Goal: Information Seeking & Learning: Learn about a topic

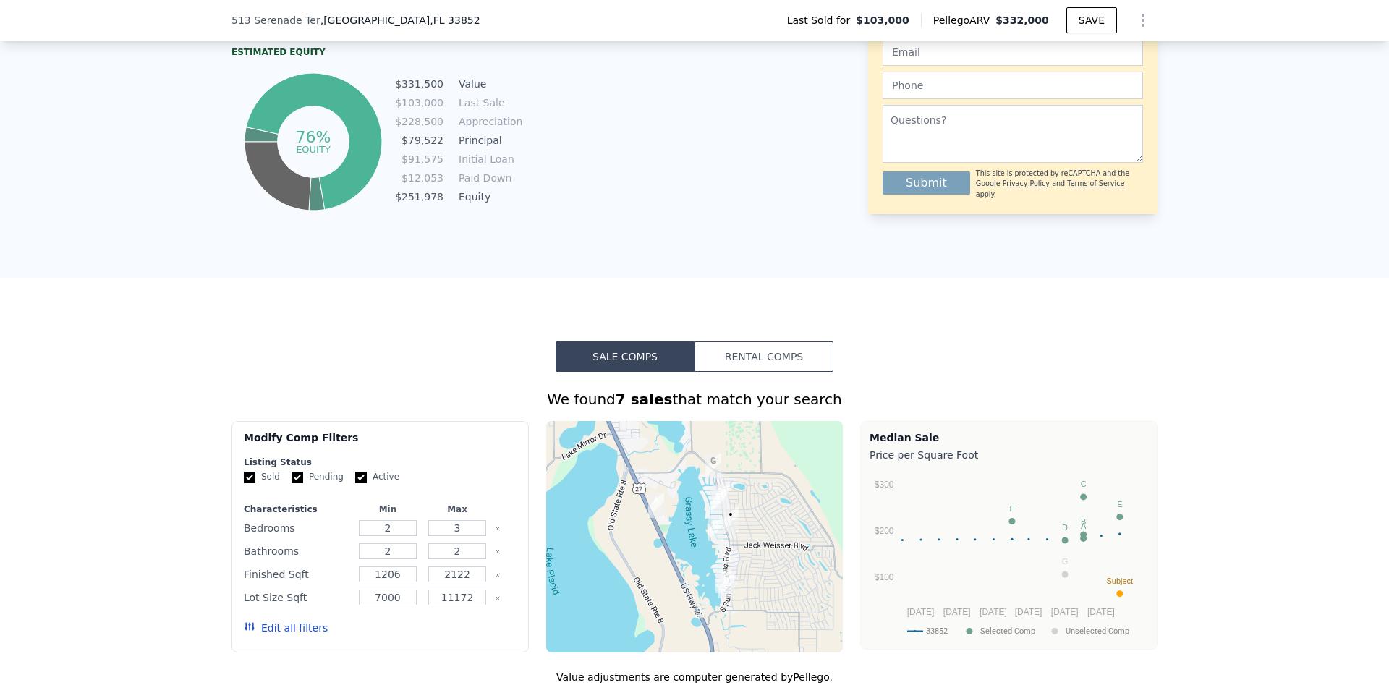
scroll to position [944, 0]
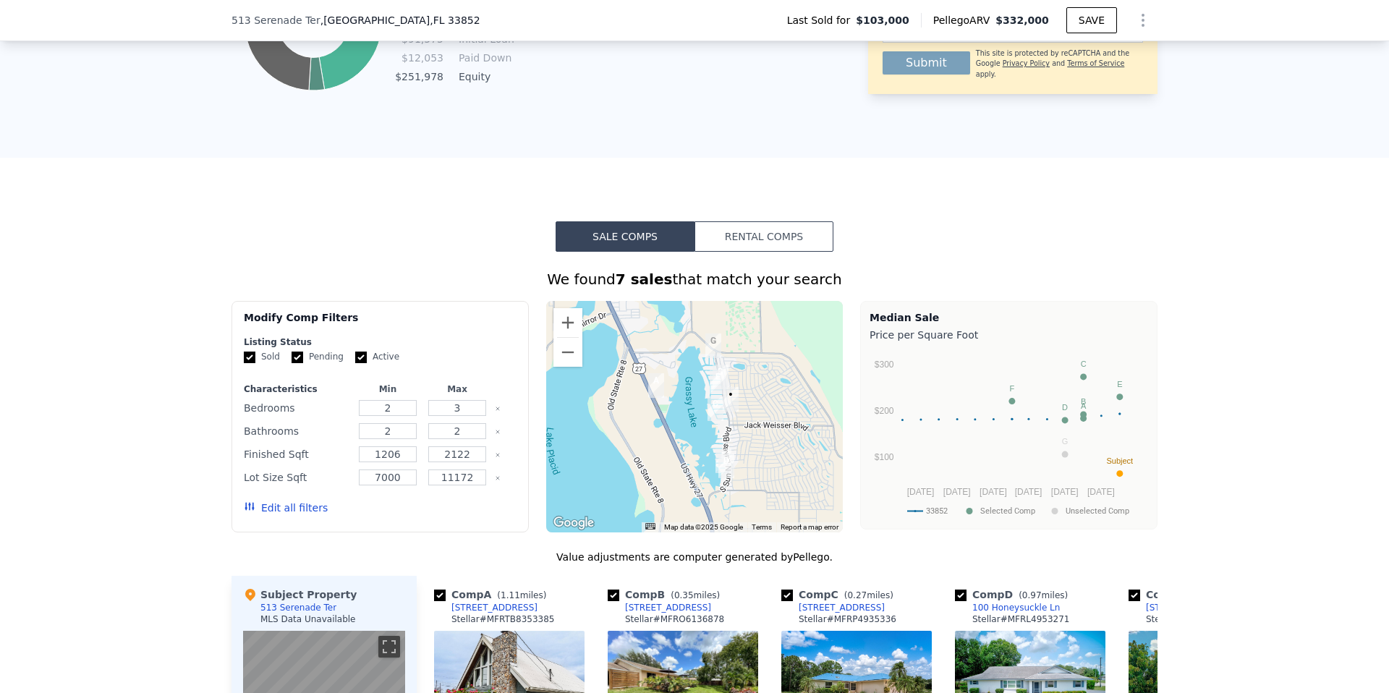
click at [297, 501] on button "Edit all filters" at bounding box center [286, 508] width 84 height 14
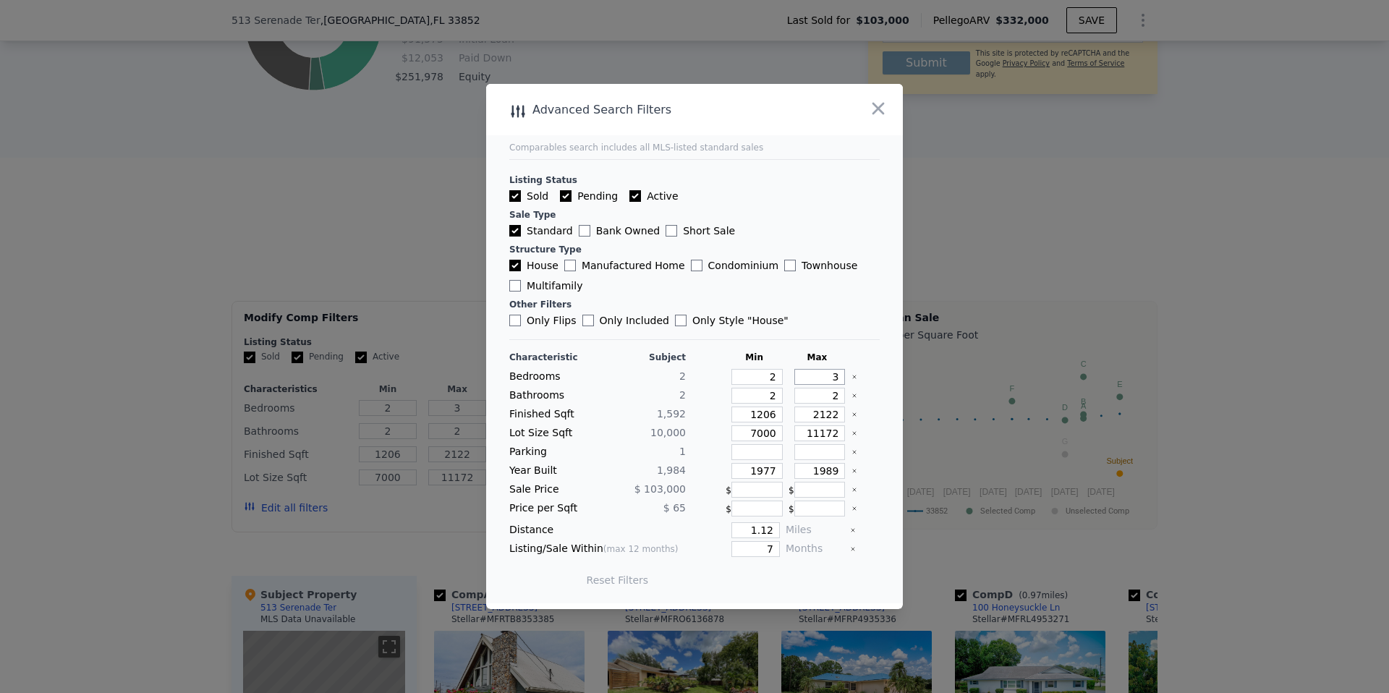
click at [835, 377] on input "3" at bounding box center [819, 377] width 51 height 16
click at [758, 415] on input "1206" at bounding box center [756, 415] width 51 height 16
type input "1"
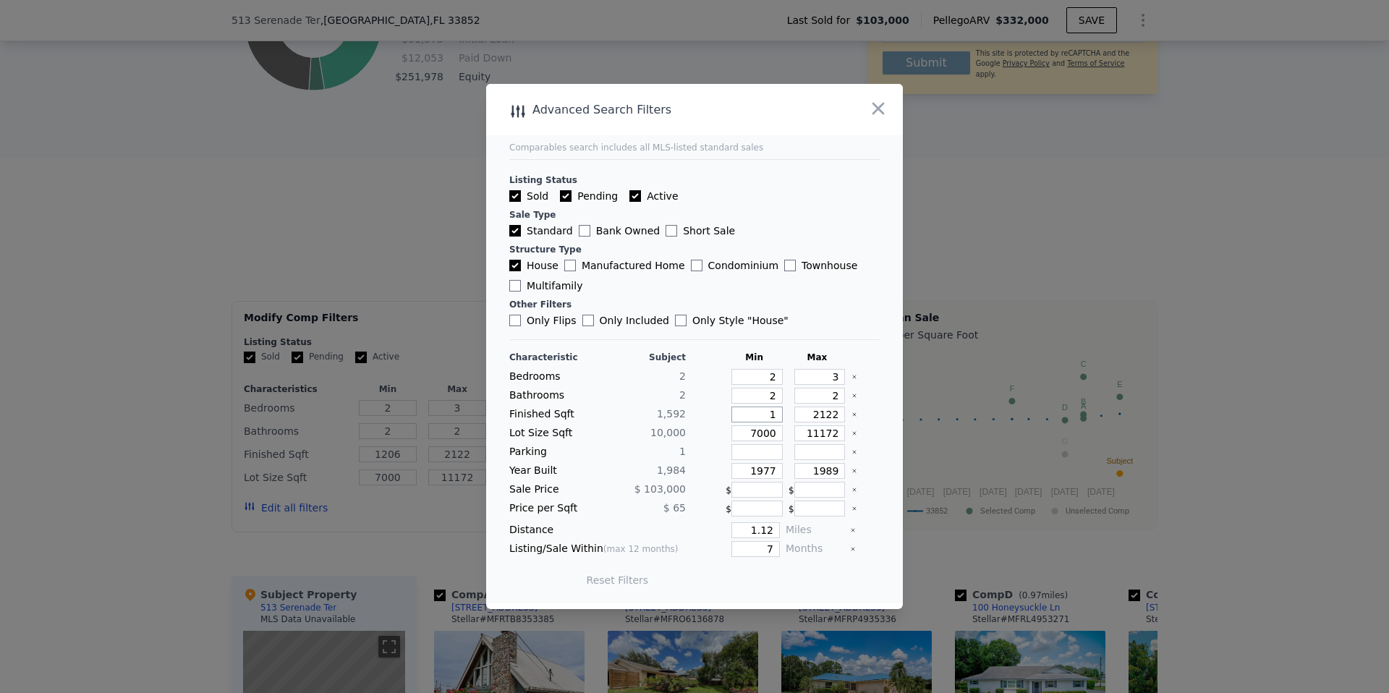
type input "1"
click at [815, 414] on input "2122" at bounding box center [819, 415] width 51 height 16
type input "1"
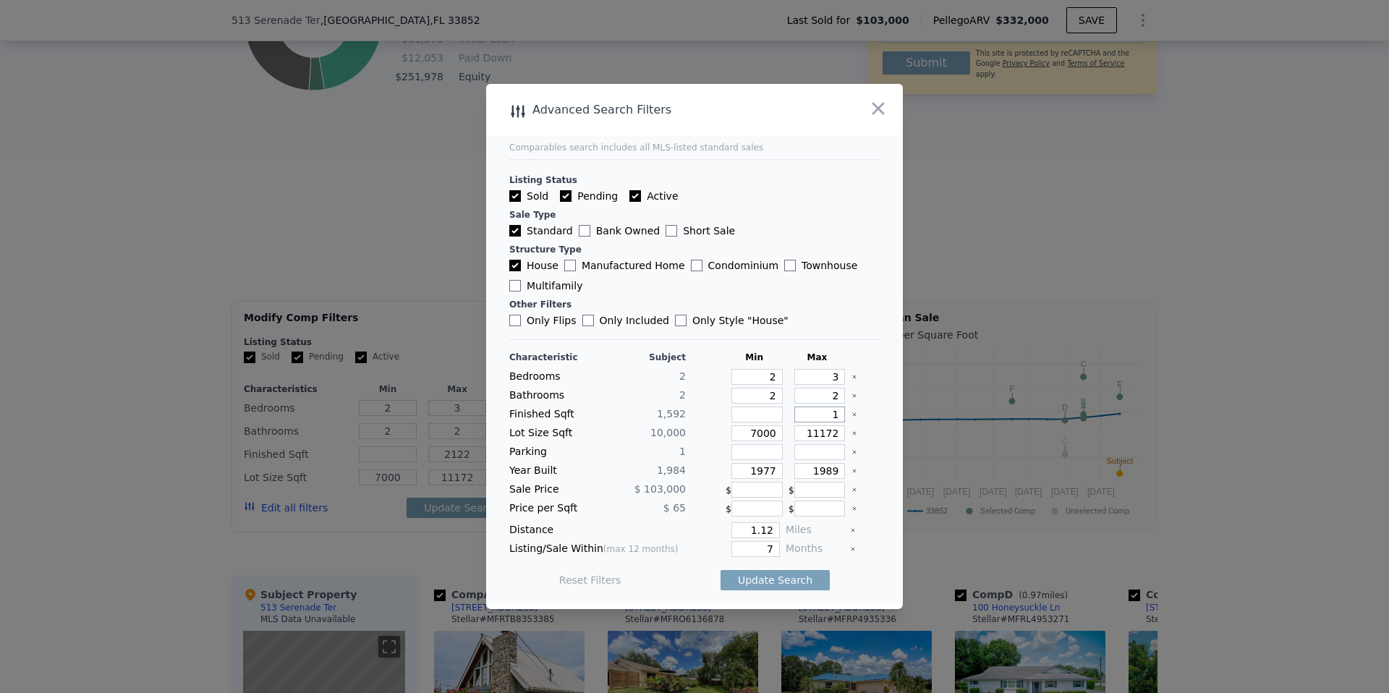
type input "1"
type input "17"
type input "170"
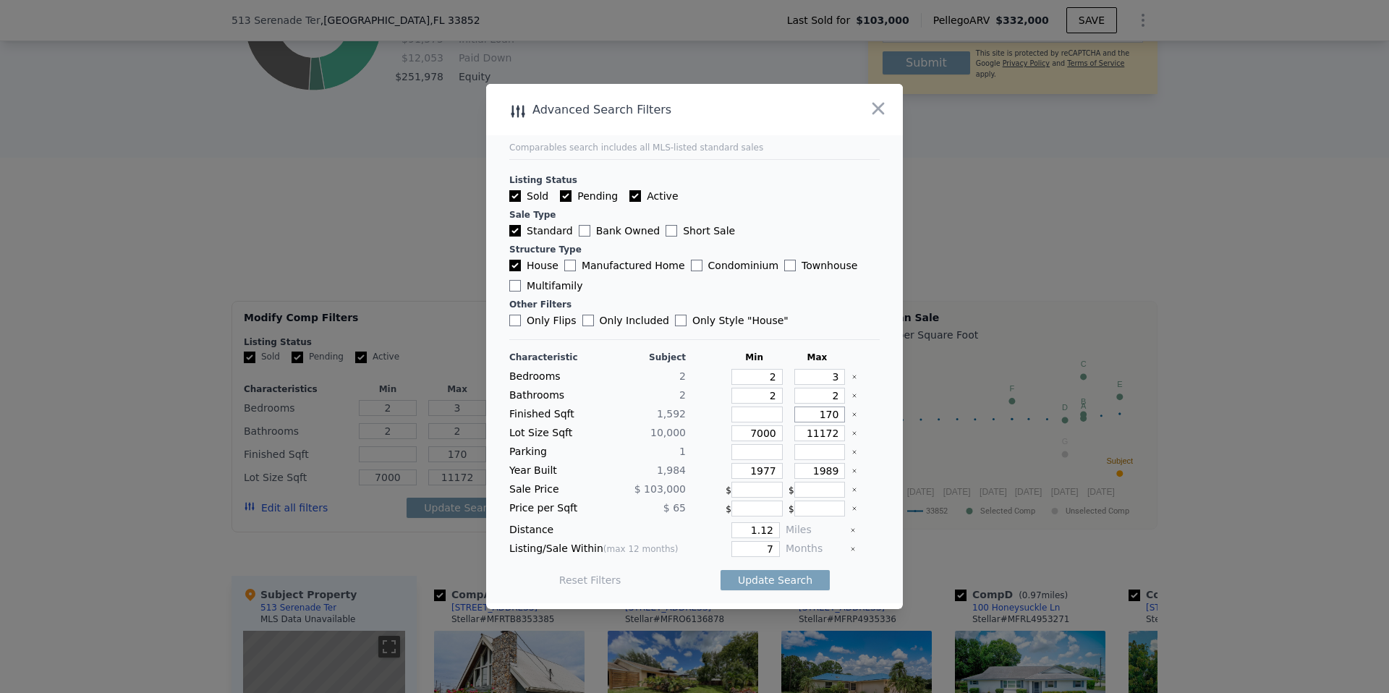
type input "17"
type input "175"
type input "1750"
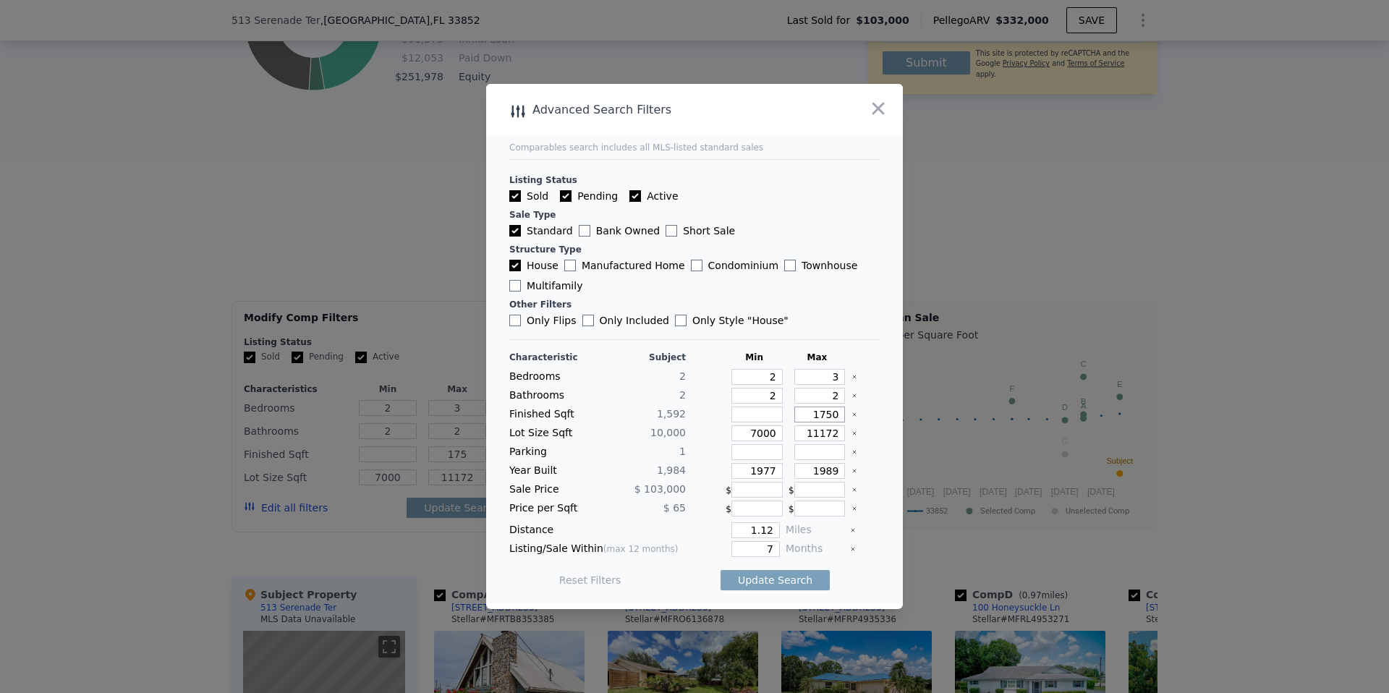
type input "1750"
click at [855, 432] on icon "Clear" at bounding box center [854, 433] width 6 height 6
click at [854, 470] on icon "Clear" at bounding box center [854, 471] width 3 height 3
click at [751, 535] on input "1.12" at bounding box center [755, 530] width 48 height 16
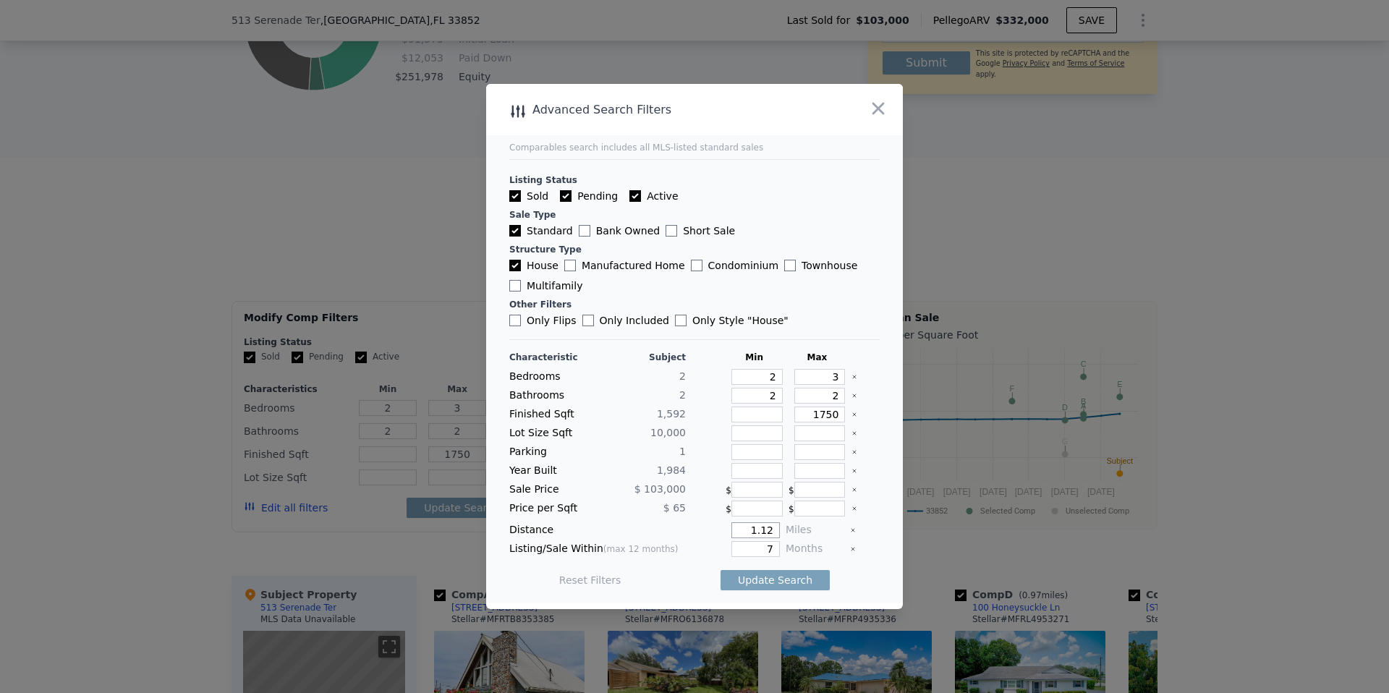
click at [751, 535] on input "1.12" at bounding box center [755, 530] width 48 height 16
type input "1"
click at [752, 549] on input "7" at bounding box center [755, 549] width 48 height 16
type input "12"
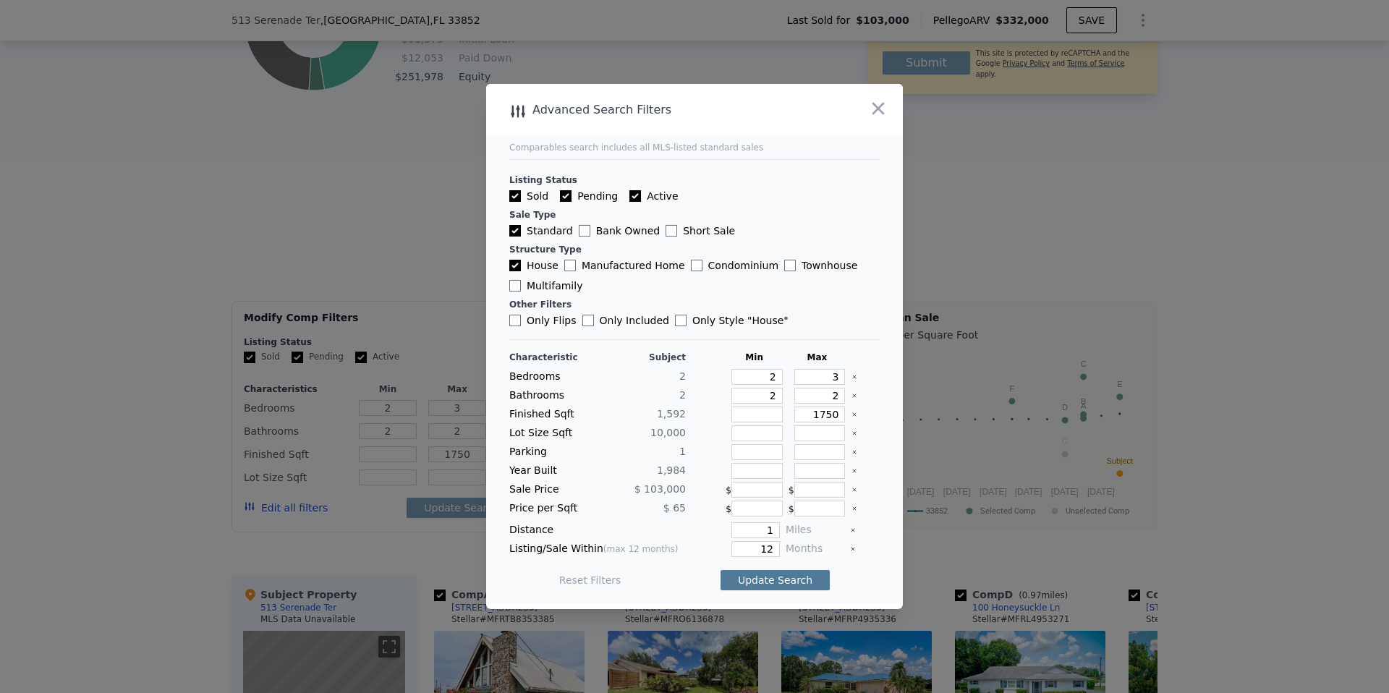
click at [783, 579] on button "Update Search" at bounding box center [775, 580] width 109 height 20
checkbox input "false"
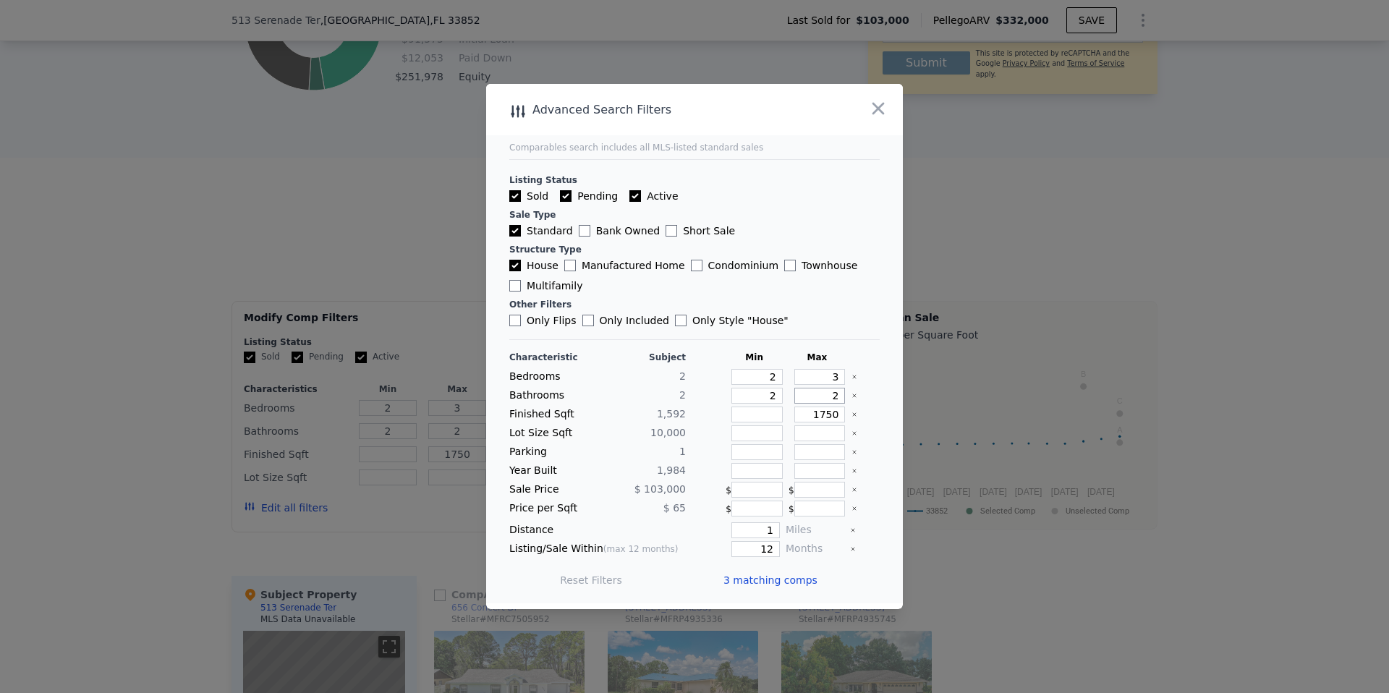
click at [841, 398] on input "2" at bounding box center [819, 396] width 51 height 16
click at [854, 396] on icon "Clear" at bounding box center [854, 396] width 6 height 6
click at [765, 578] on button "Update Search" at bounding box center [775, 580] width 109 height 20
click at [856, 412] on icon "Clear" at bounding box center [854, 415] width 6 height 6
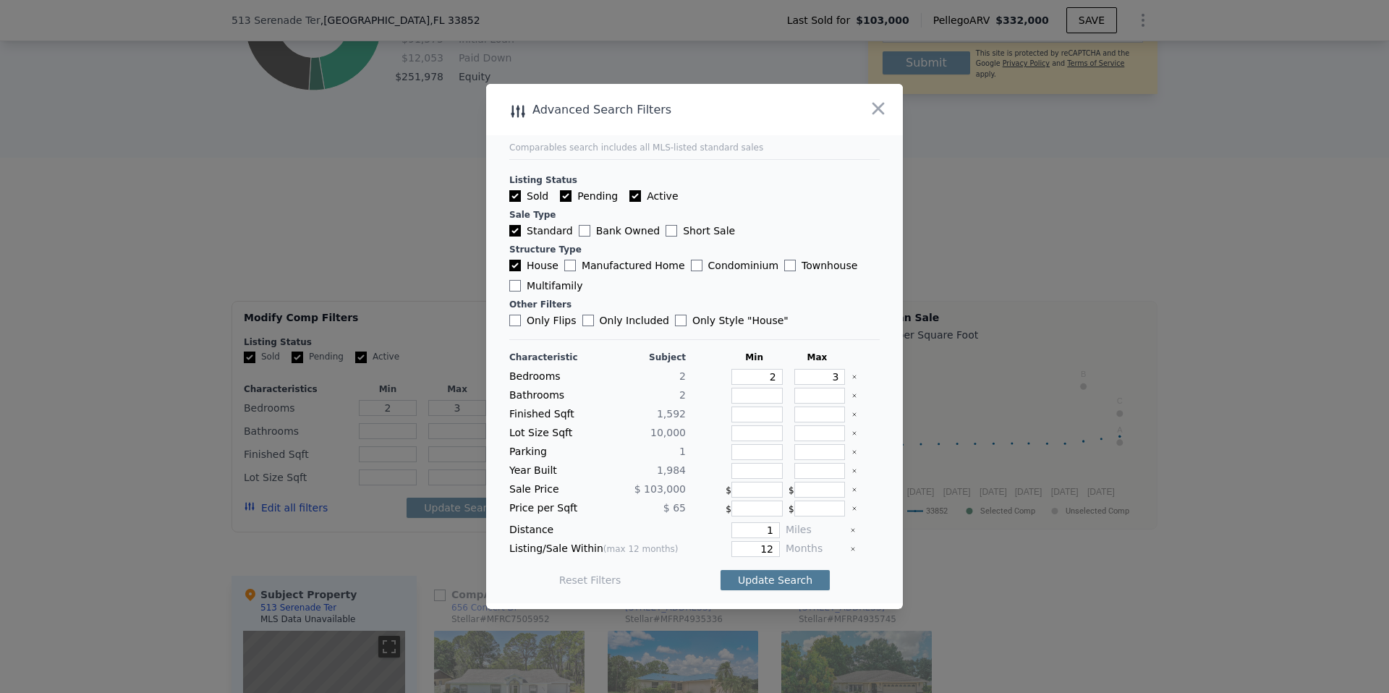
click at [754, 582] on button "Update Search" at bounding box center [775, 580] width 109 height 20
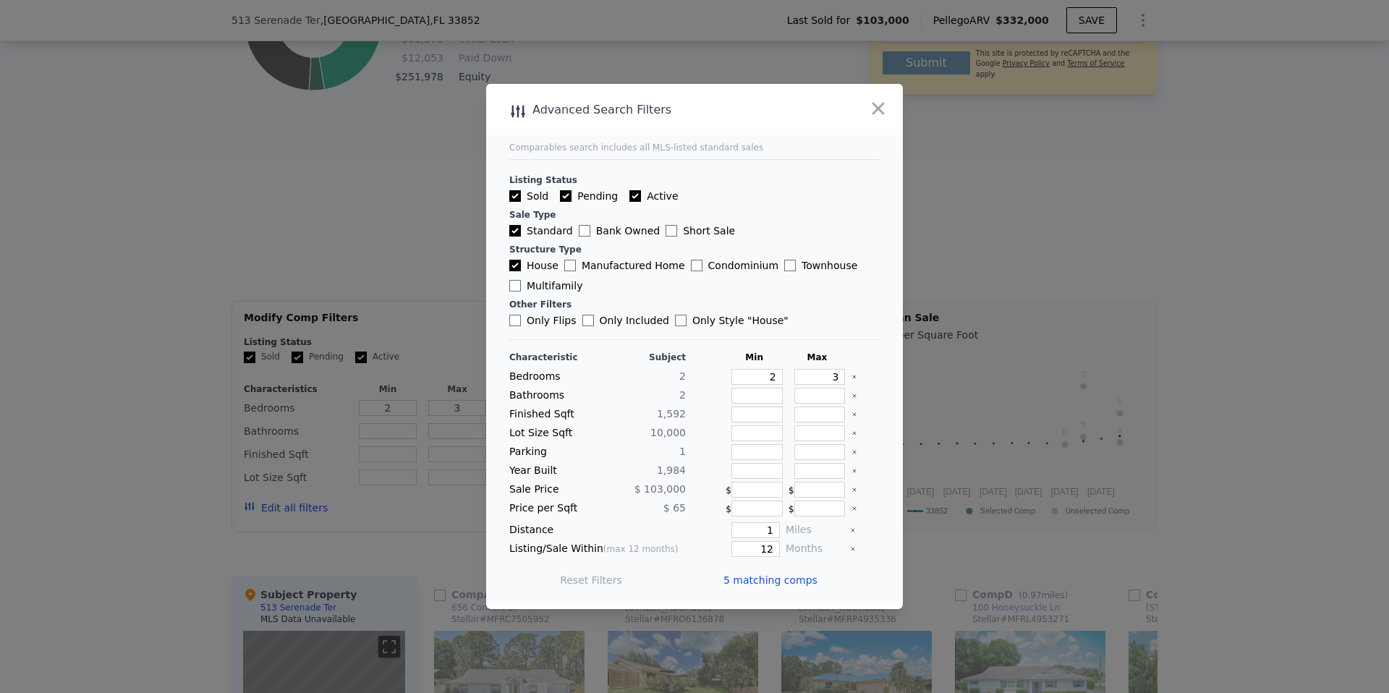
click at [852, 378] on icon "Clear" at bounding box center [854, 377] width 6 height 6
click at [775, 574] on button "Update Search" at bounding box center [775, 580] width 109 height 20
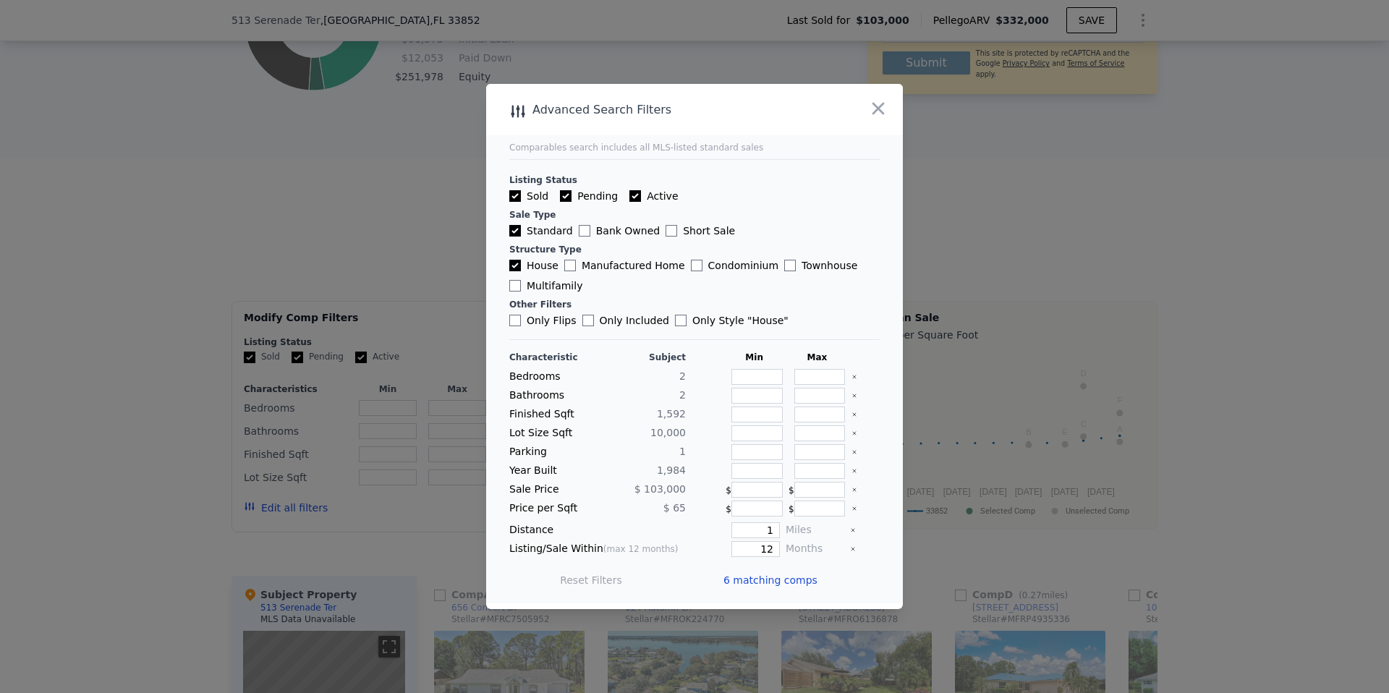
click at [753, 578] on span "6 matching comps" at bounding box center [770, 580] width 94 height 14
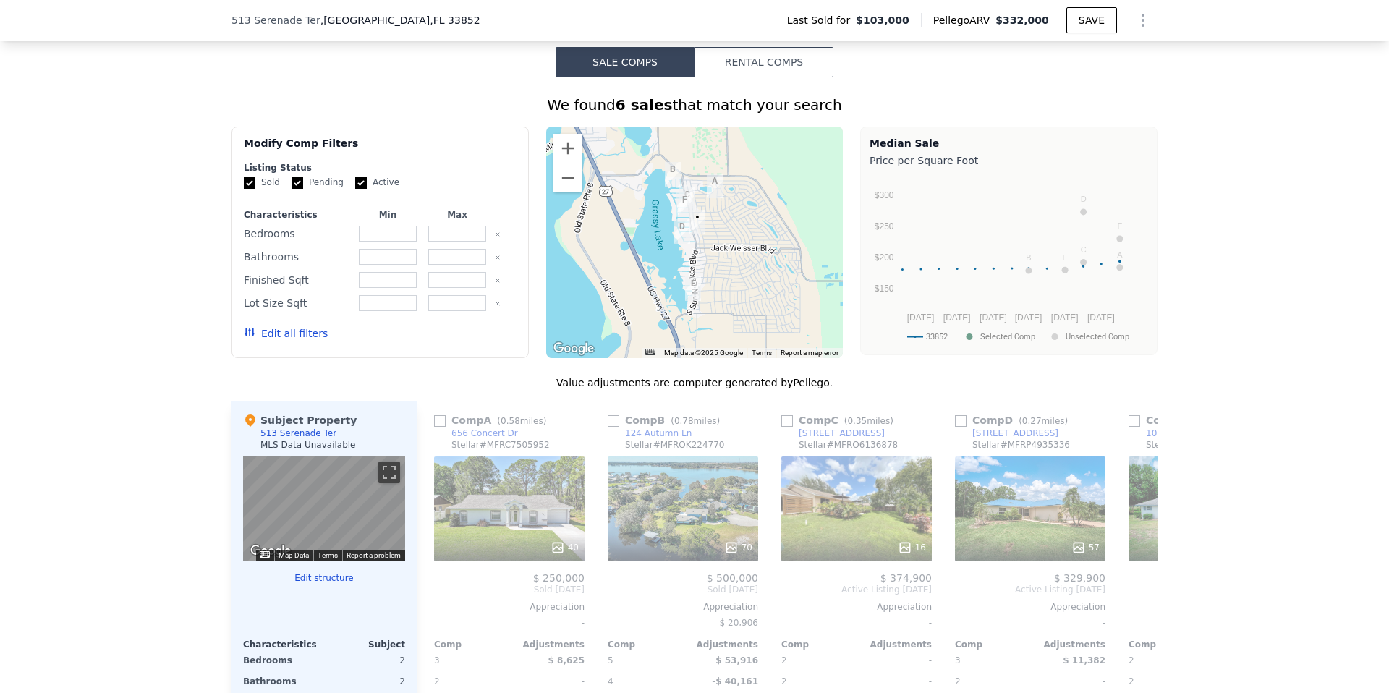
scroll to position [1095, 0]
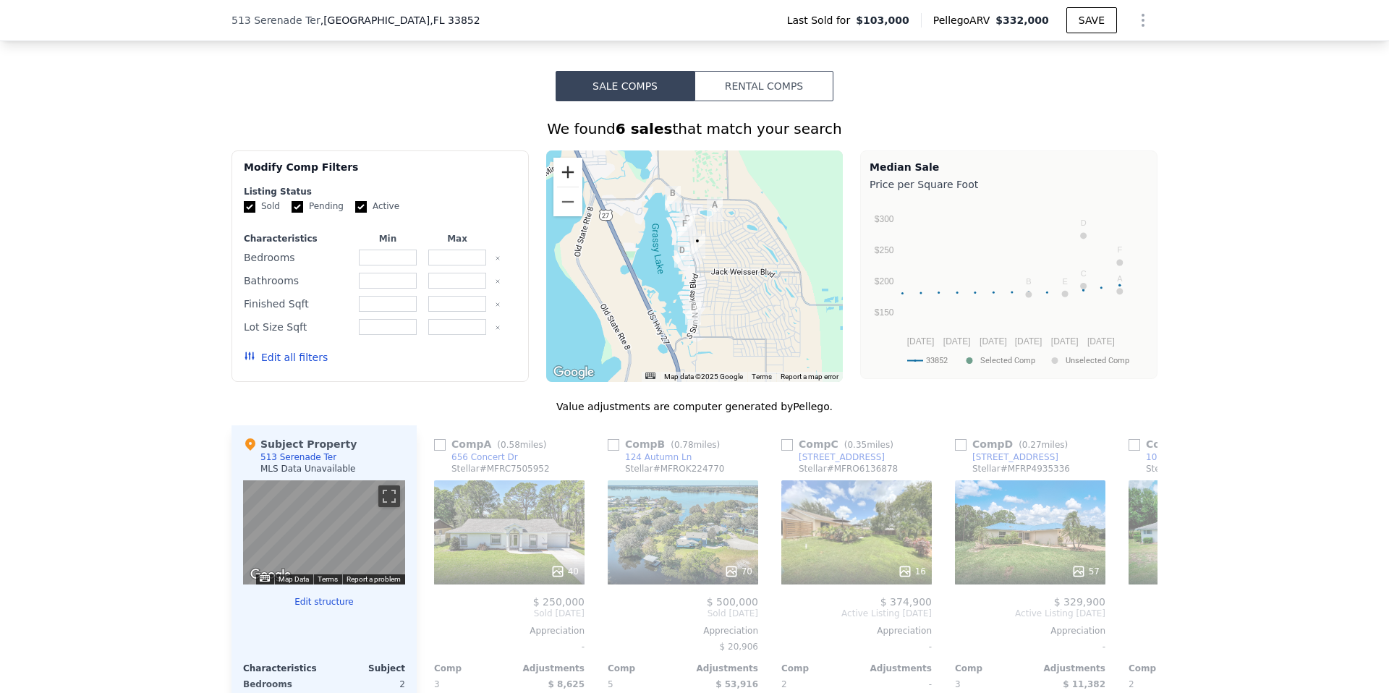
click at [566, 162] on button "Zoom in" at bounding box center [567, 172] width 29 height 29
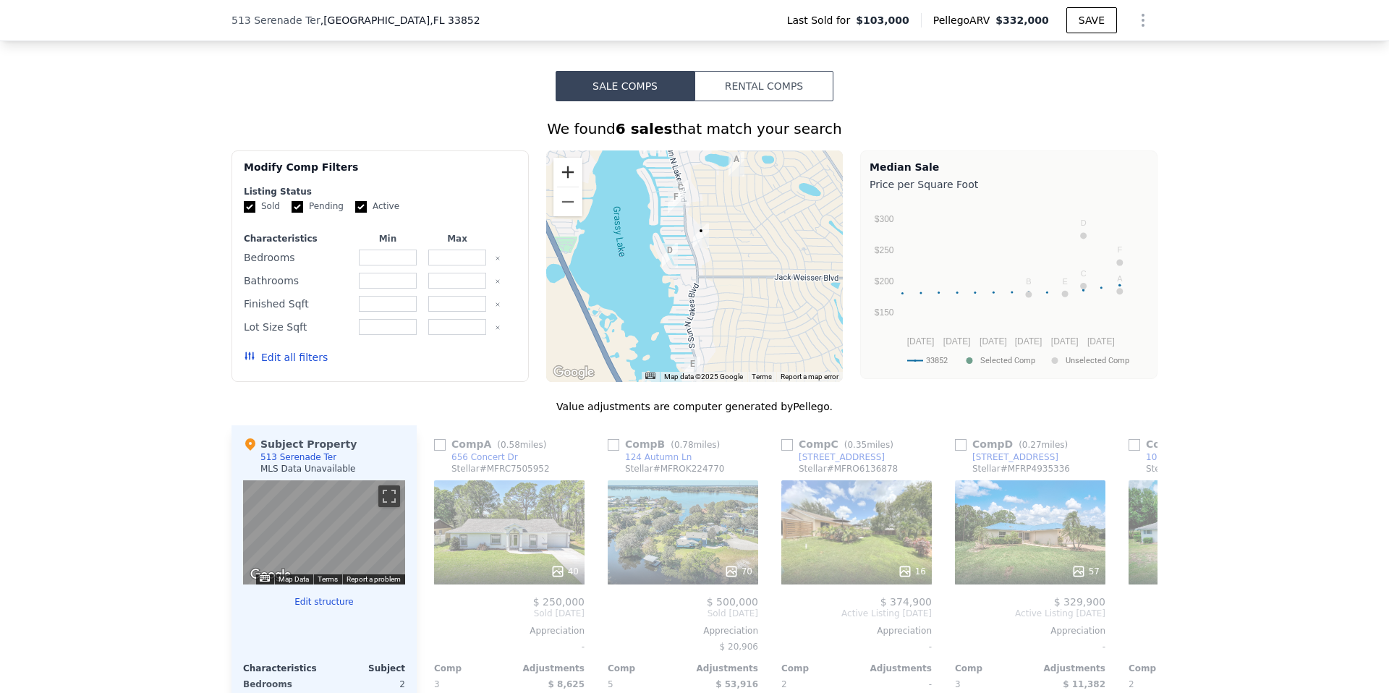
click at [566, 162] on button "Zoom in" at bounding box center [567, 172] width 29 height 29
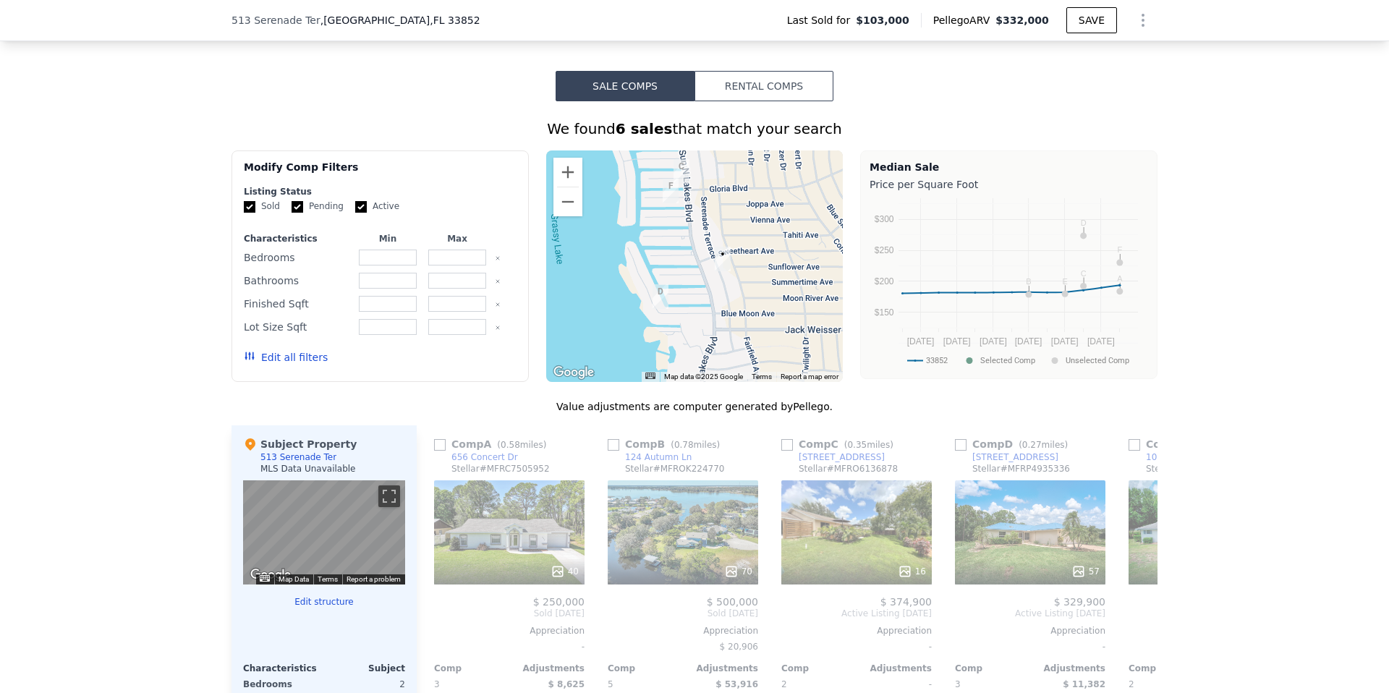
drag, startPoint x: 773, startPoint y: 218, endPoint x: 787, endPoint y: 263, distance: 47.8
click at [787, 263] on div at bounding box center [694, 265] width 297 height 231
click at [564, 202] on button "Zoom out" at bounding box center [567, 201] width 29 height 29
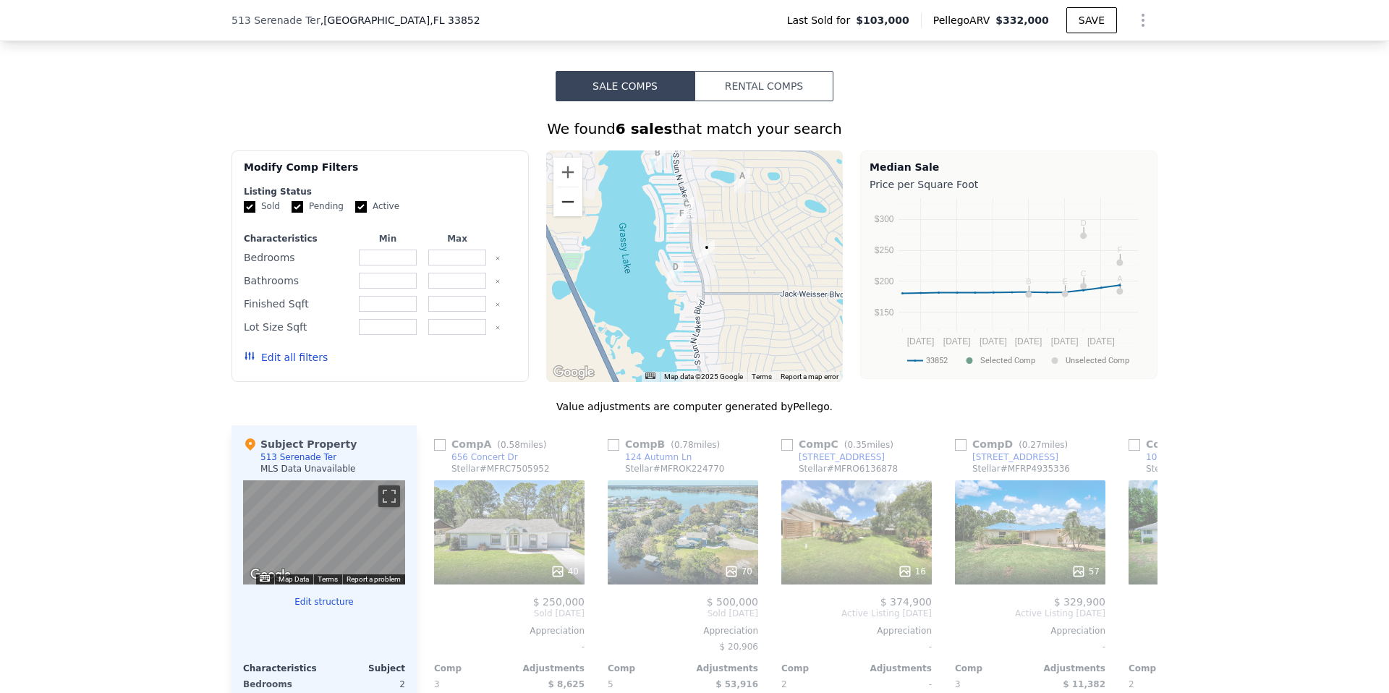
click at [564, 202] on button "Zoom out" at bounding box center [567, 201] width 29 height 29
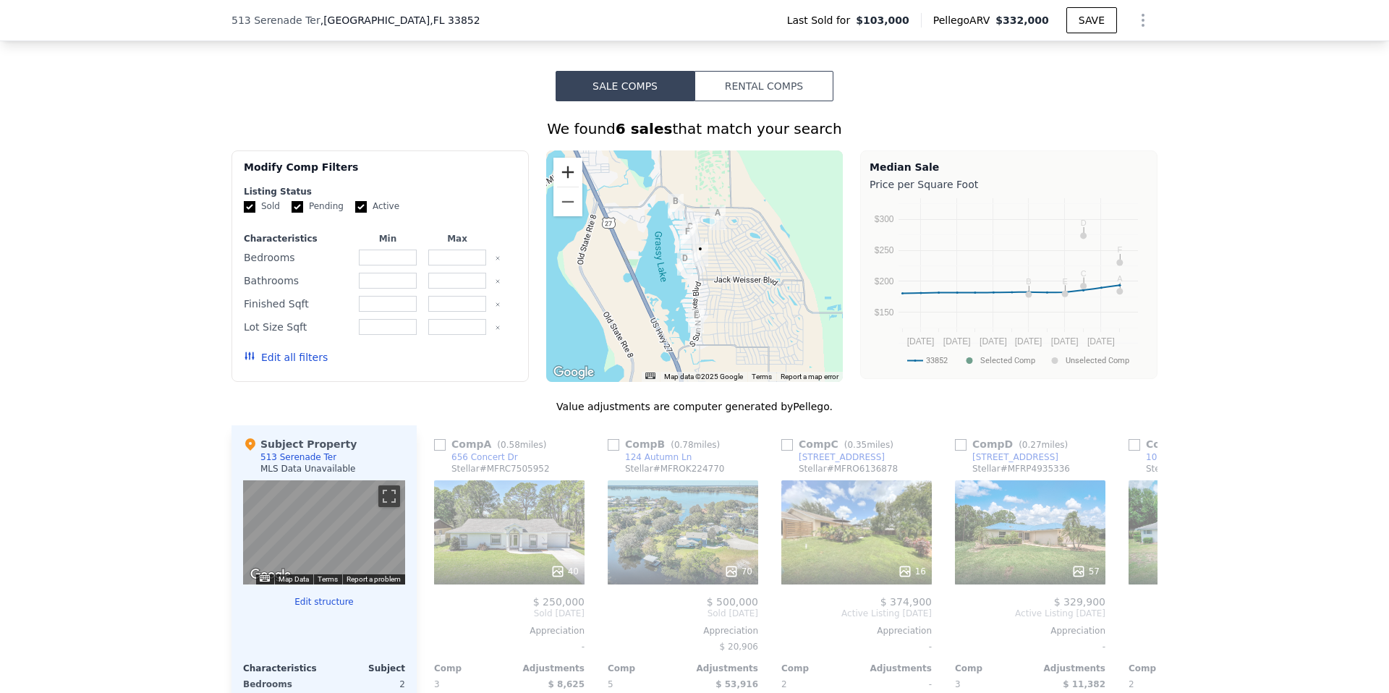
click at [572, 172] on button "Zoom in" at bounding box center [567, 172] width 29 height 29
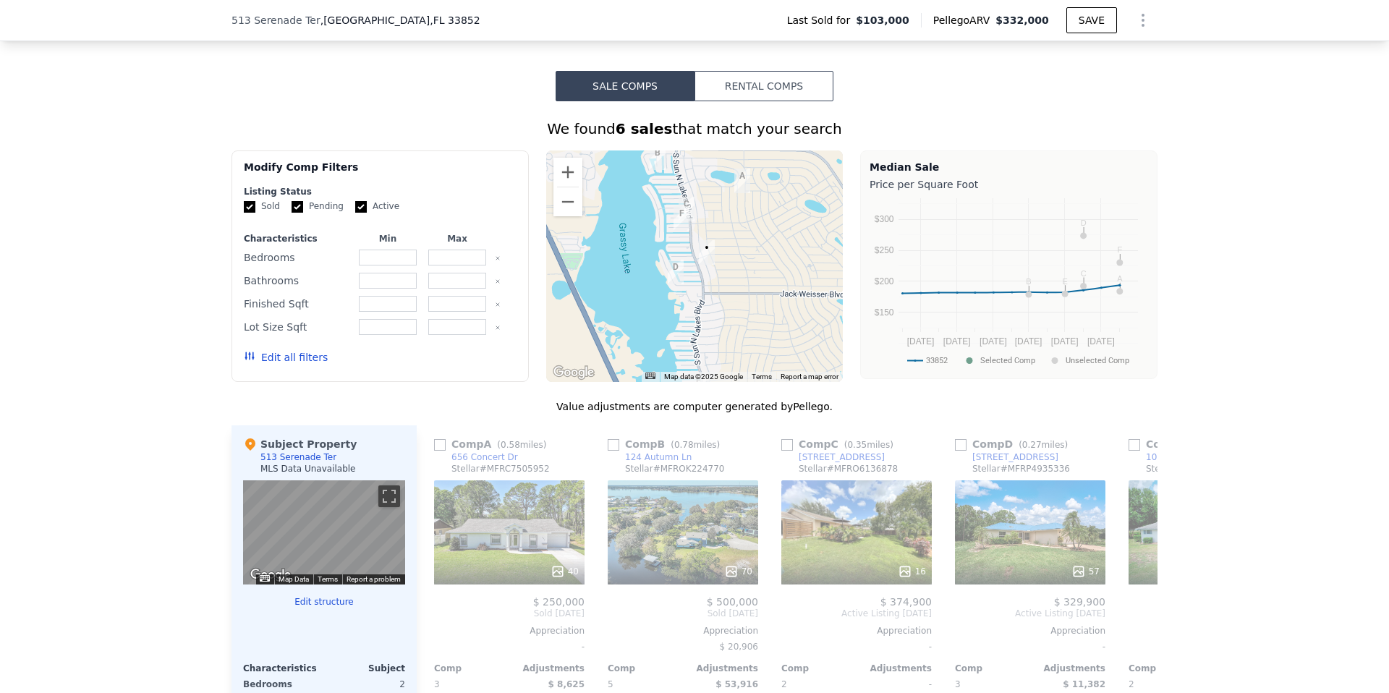
drag, startPoint x: 797, startPoint y: 213, endPoint x: 794, endPoint y: 240, distance: 26.9
click at [794, 240] on div at bounding box center [694, 265] width 297 height 231
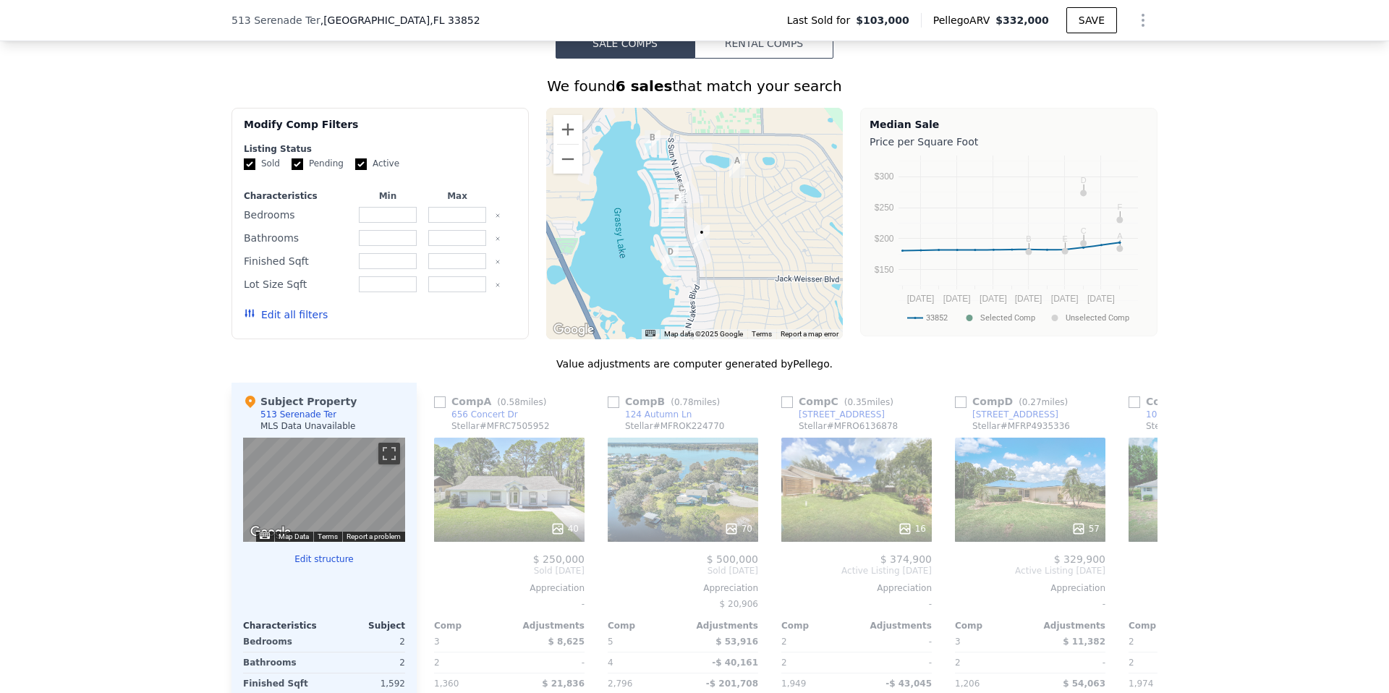
scroll to position [1135, 0]
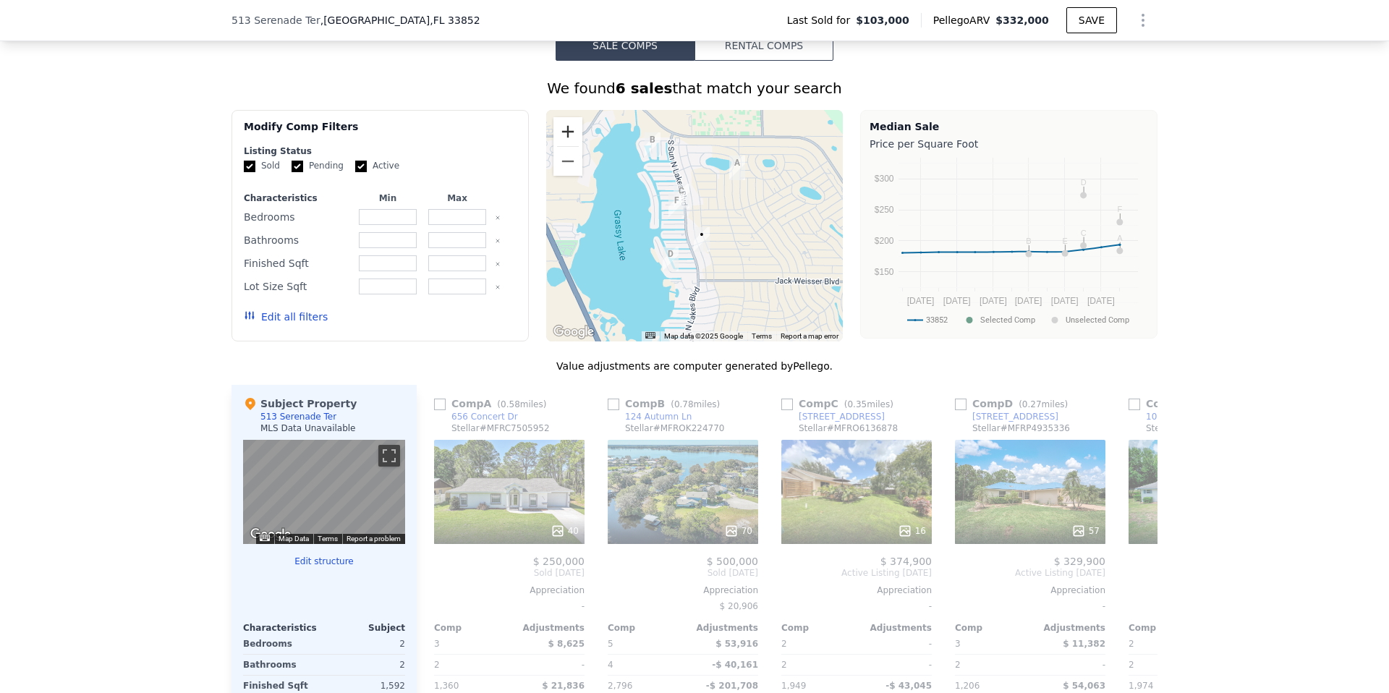
click at [569, 135] on button "Zoom in" at bounding box center [567, 131] width 29 height 29
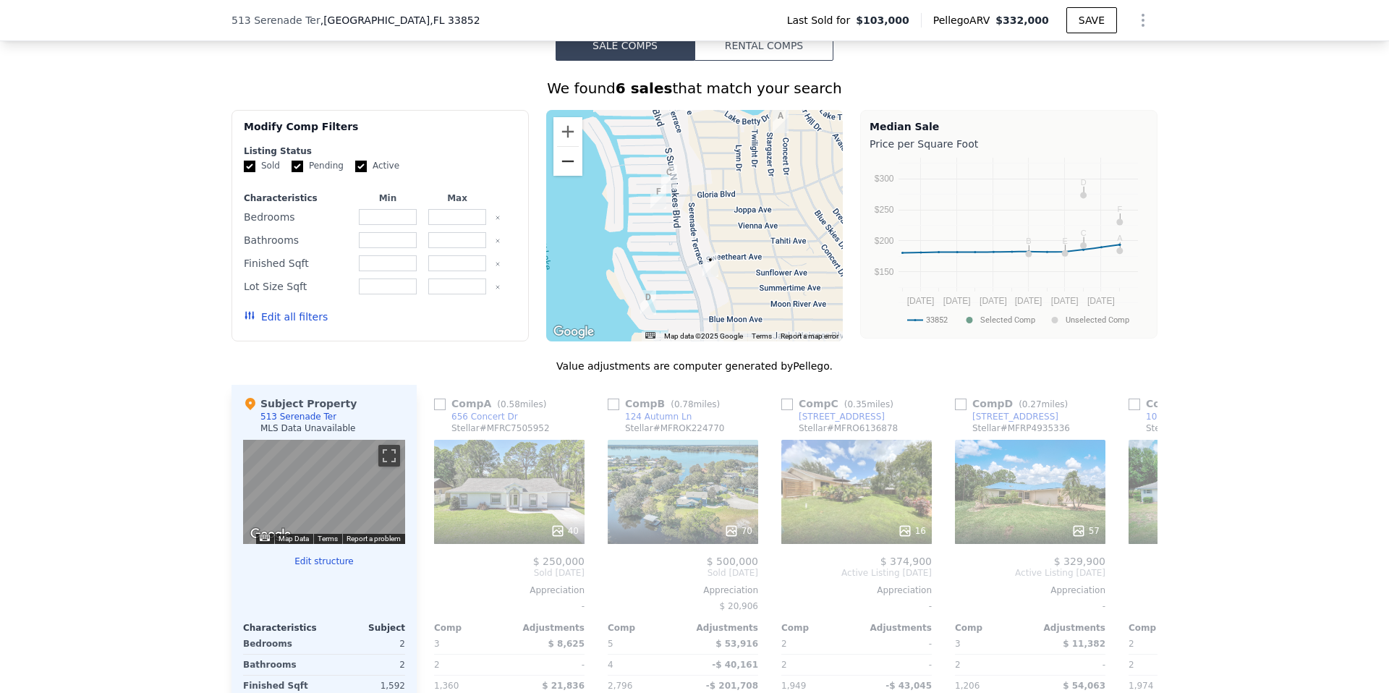
click at [568, 163] on button "Zoom out" at bounding box center [567, 161] width 29 height 29
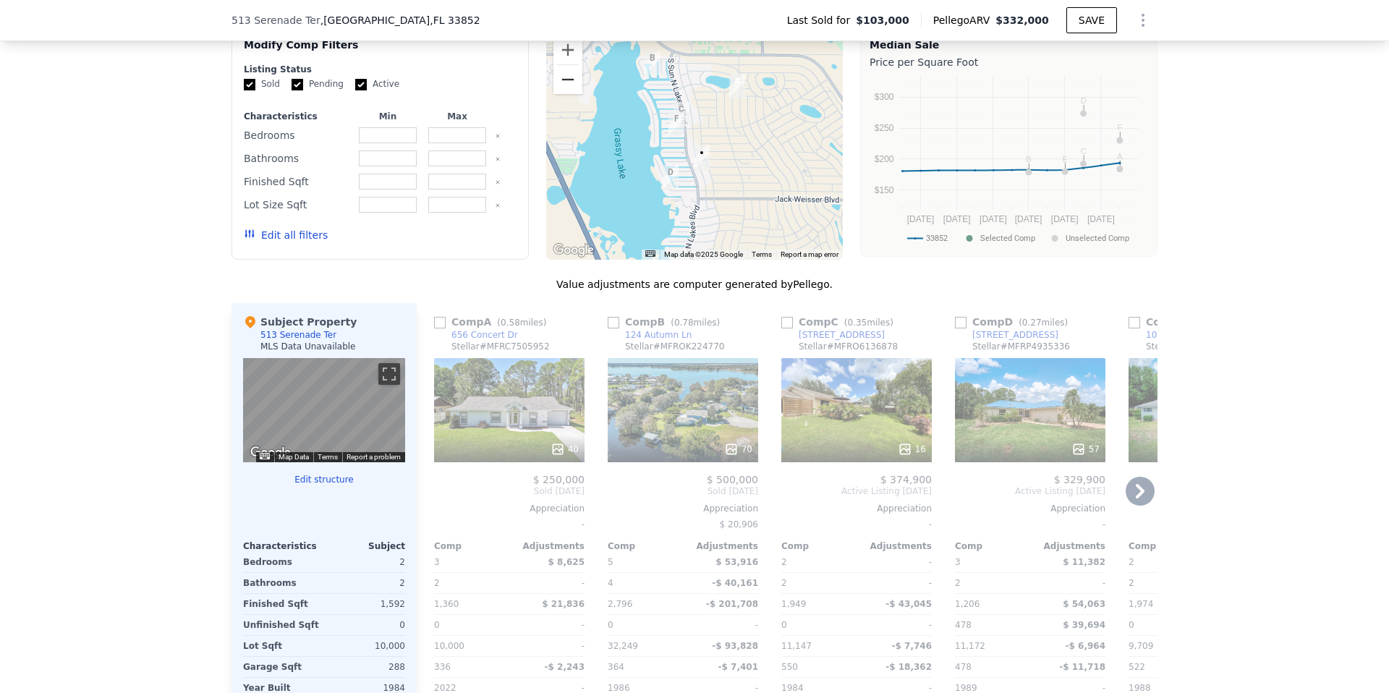
scroll to position [999, 0]
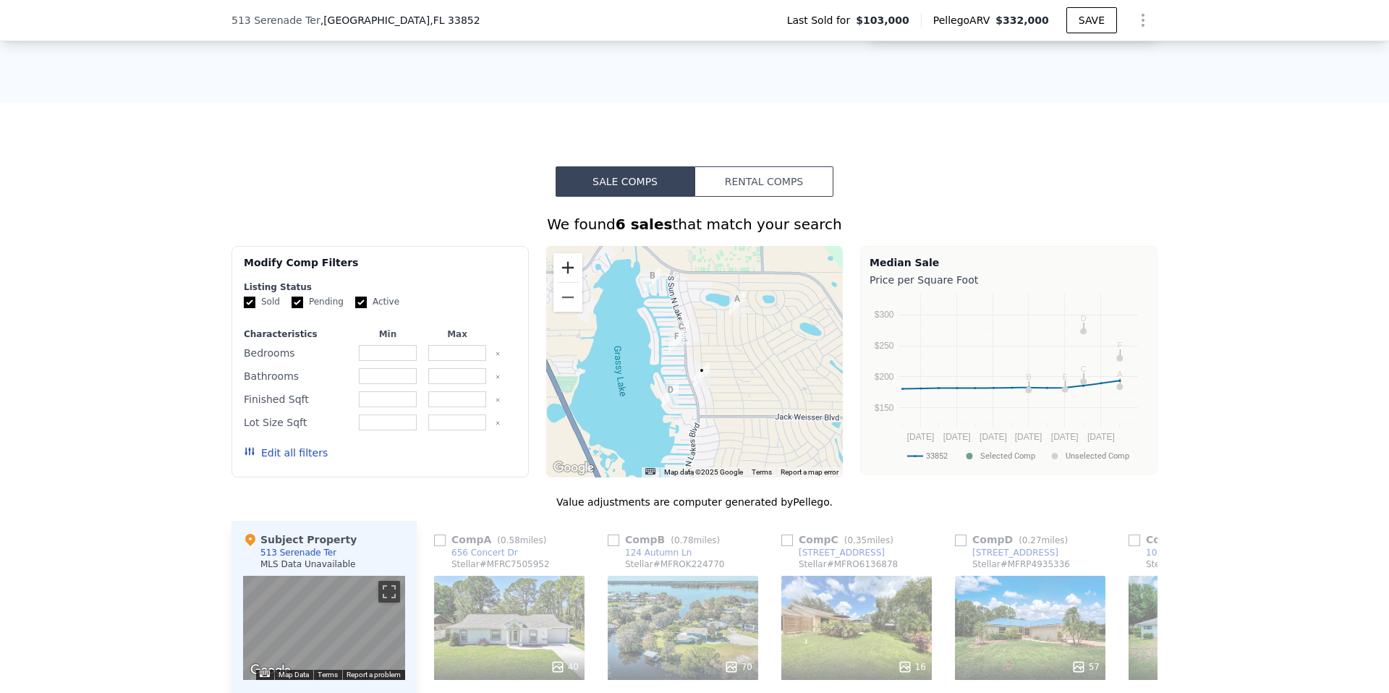
click at [572, 267] on button "Zoom in" at bounding box center [567, 267] width 29 height 29
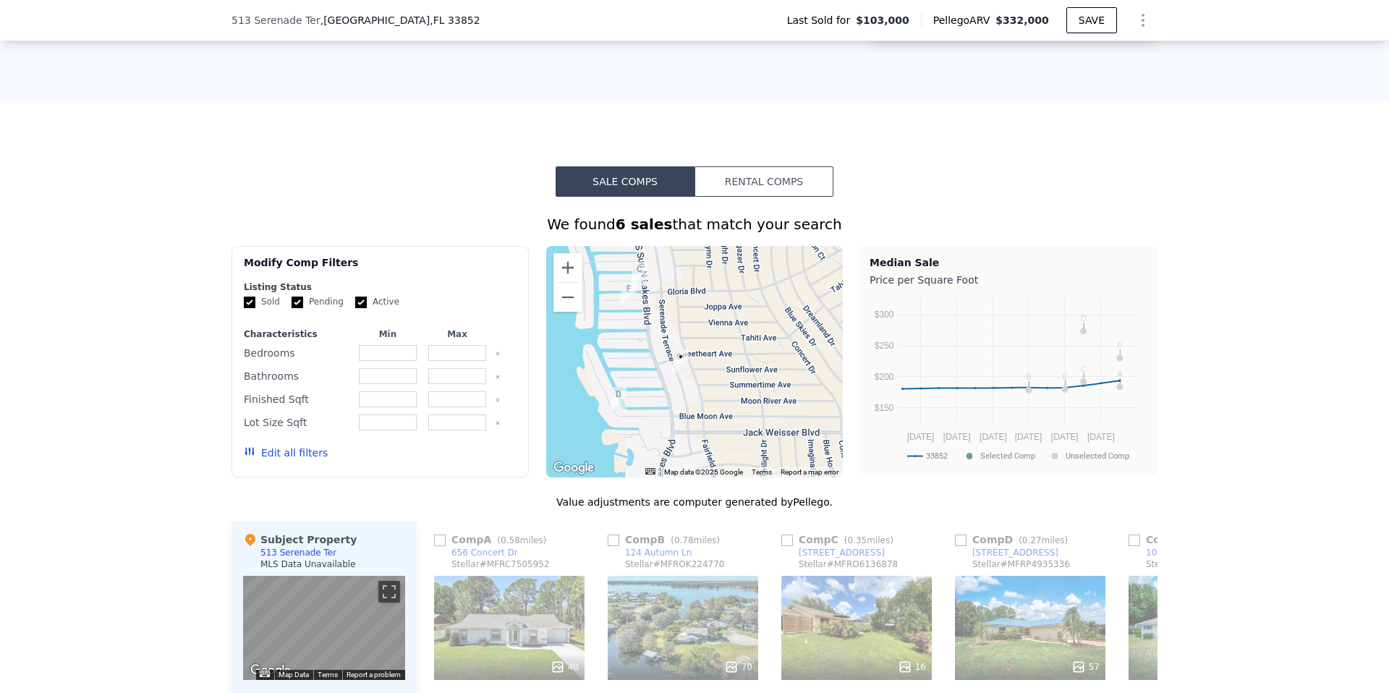
drag, startPoint x: 760, startPoint y: 326, endPoint x: 729, endPoint y: 289, distance: 47.8
click at [729, 289] on div at bounding box center [694, 361] width 297 height 231
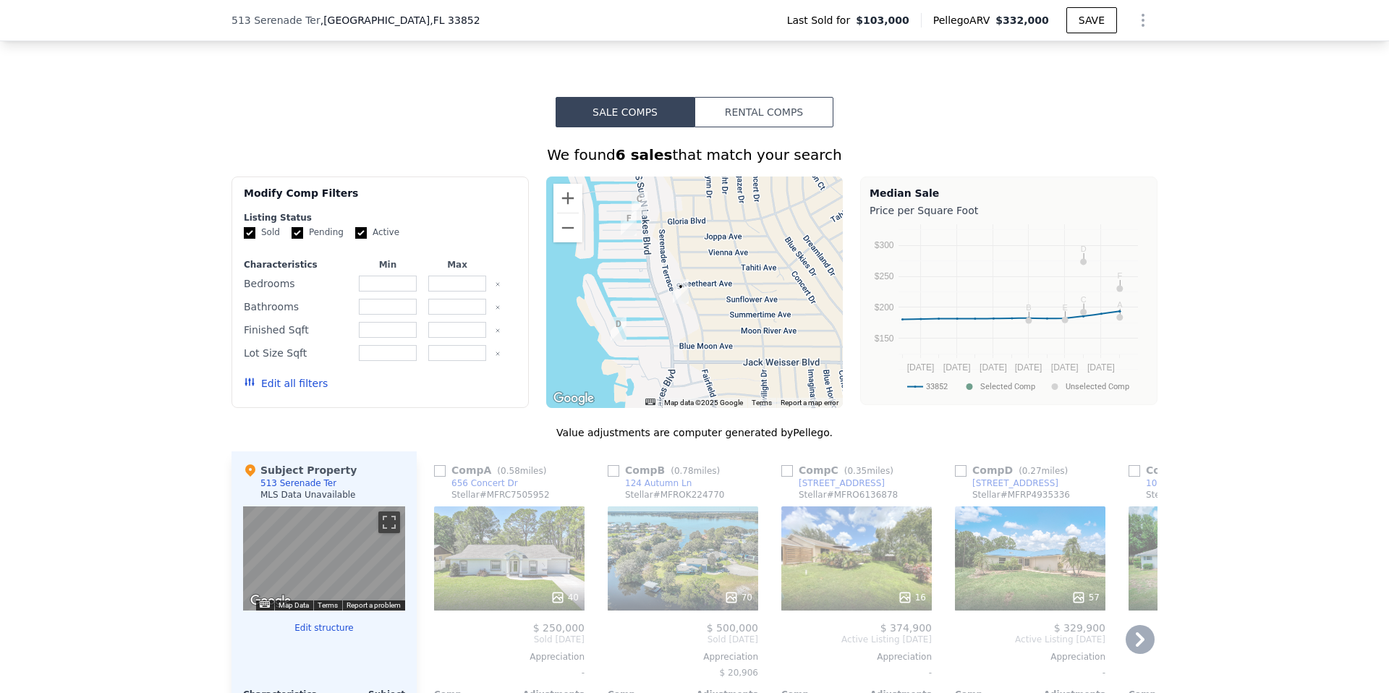
scroll to position [893, 0]
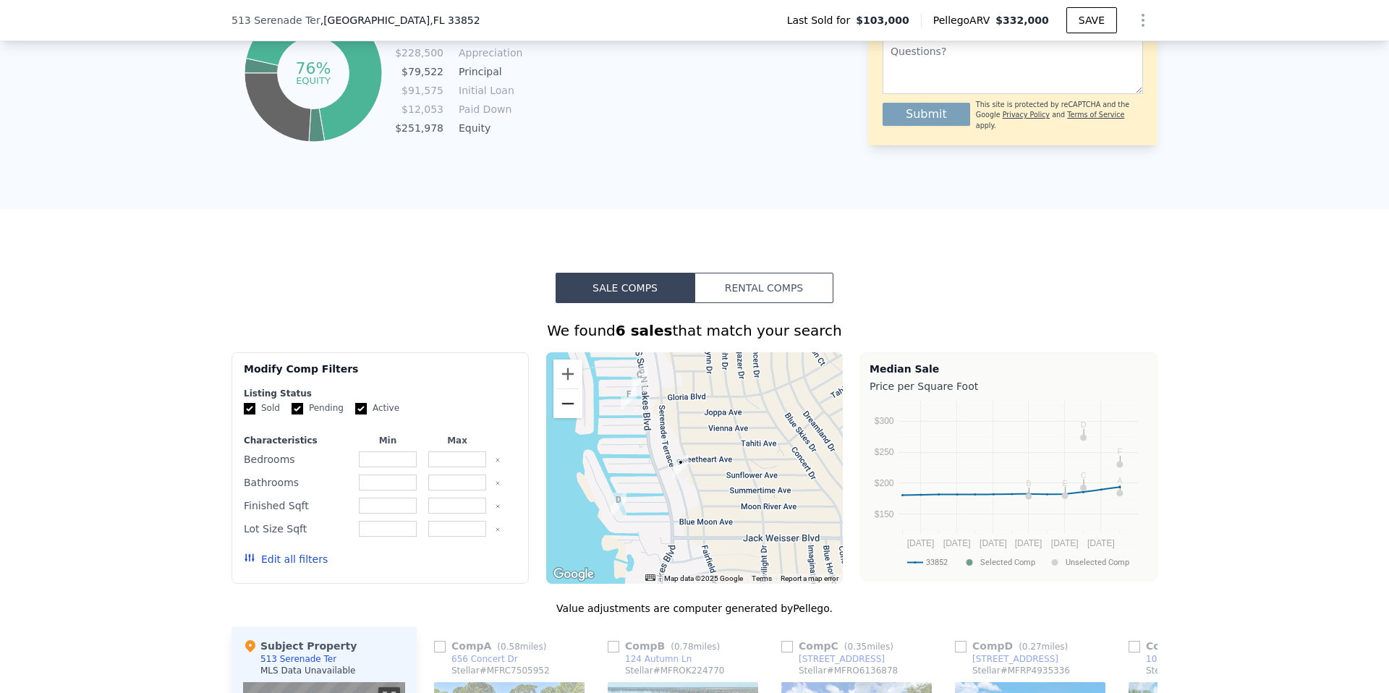
click at [569, 404] on button "Zoom out" at bounding box center [567, 403] width 29 height 29
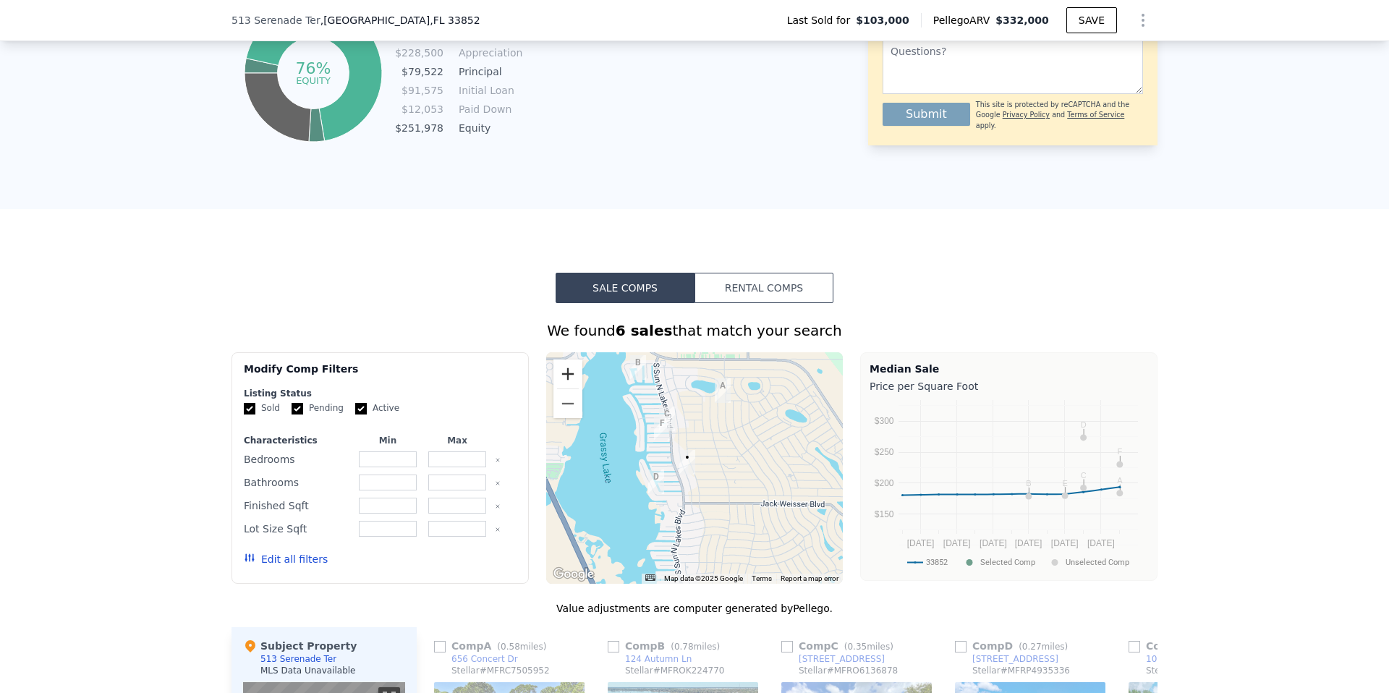
click at [561, 365] on button "Zoom in" at bounding box center [567, 374] width 29 height 29
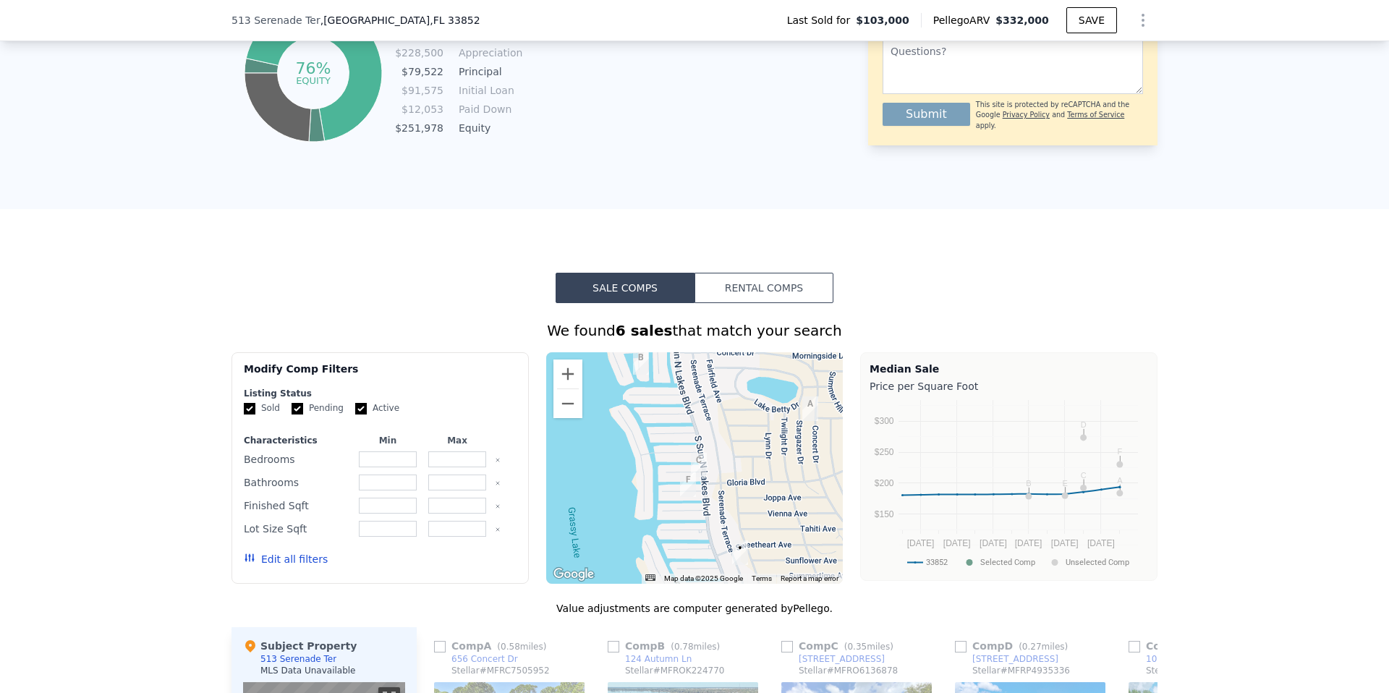
drag, startPoint x: 671, startPoint y: 391, endPoint x: 731, endPoint y: 477, distance: 106.0
click at [731, 477] on div at bounding box center [694, 467] width 297 height 231
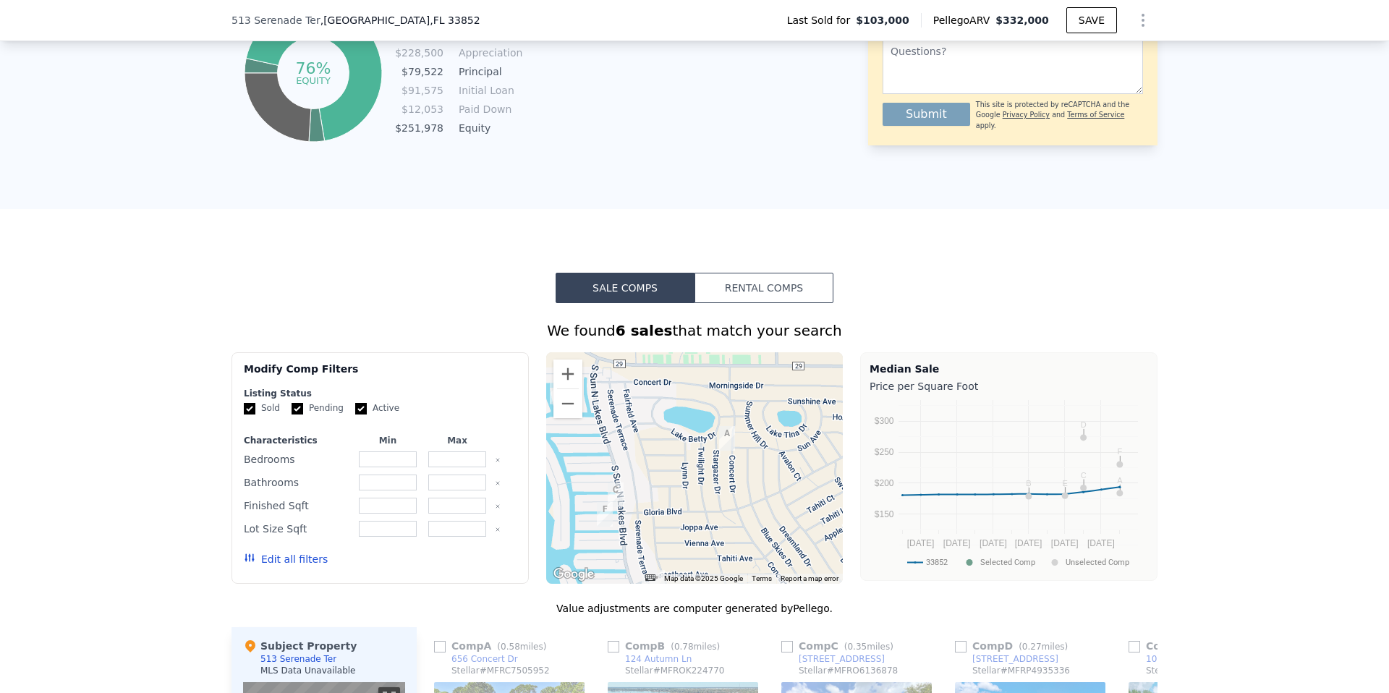
drag, startPoint x: 697, startPoint y: 472, endPoint x: 612, endPoint y: 484, distance: 85.4
click at [612, 484] on img "100 Dreamtime Ave" at bounding box center [616, 495] width 16 height 25
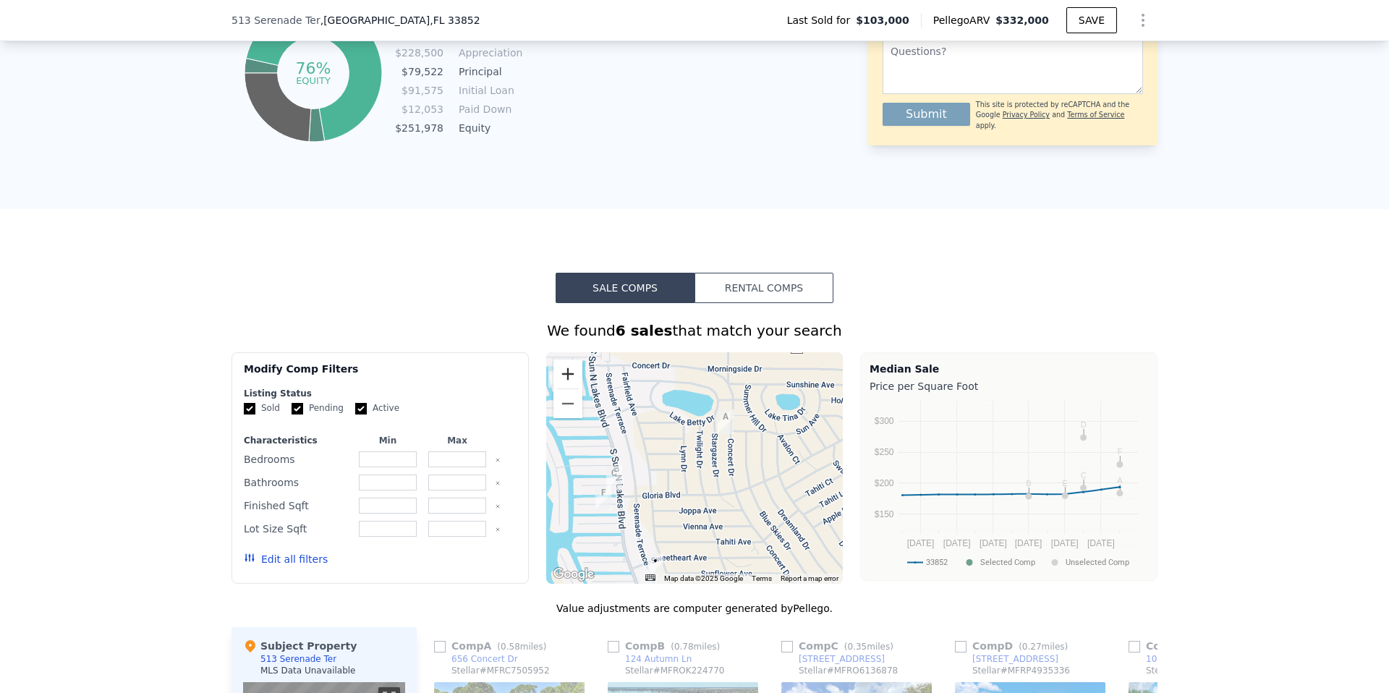
click at [569, 372] on button "Zoom in" at bounding box center [567, 374] width 29 height 29
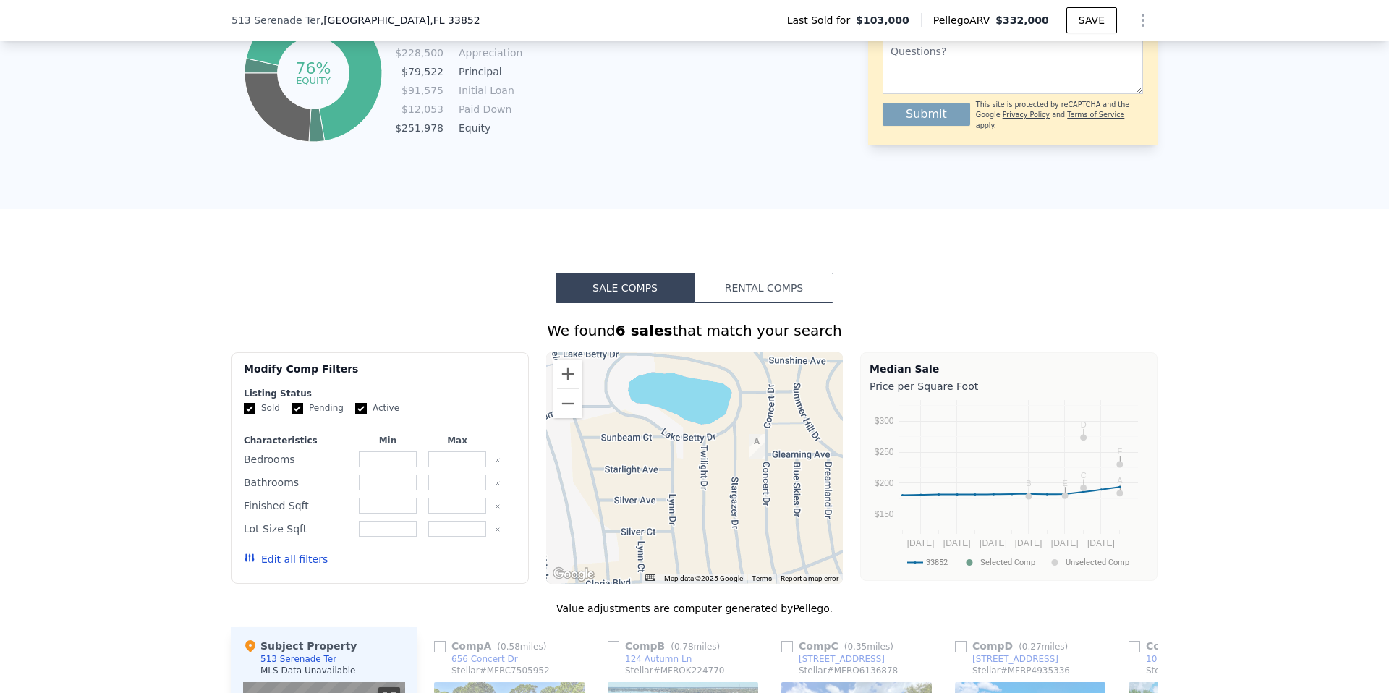
drag, startPoint x: 692, startPoint y: 391, endPoint x: 692, endPoint y: 453, distance: 62.2
click at [692, 453] on div at bounding box center [694, 467] width 297 height 231
click at [570, 401] on button "Zoom out" at bounding box center [567, 403] width 29 height 29
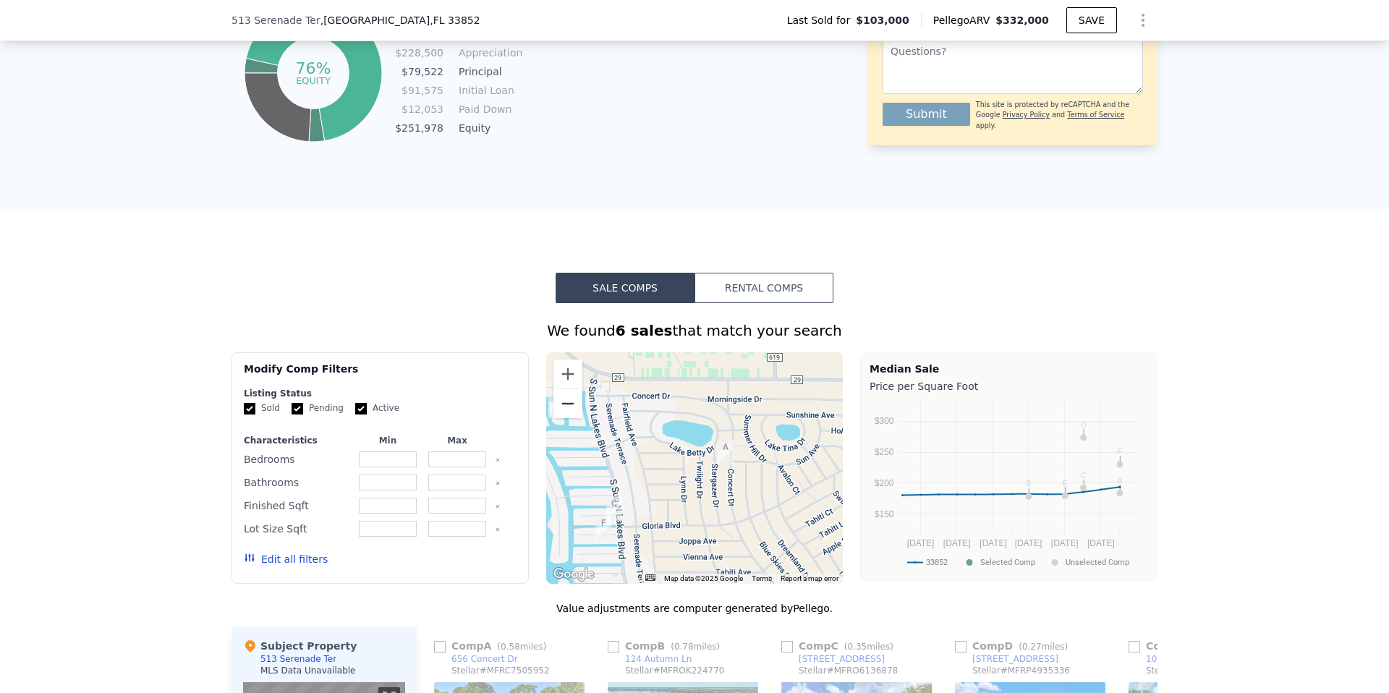
click at [570, 401] on button "Zoom out" at bounding box center [567, 403] width 29 height 29
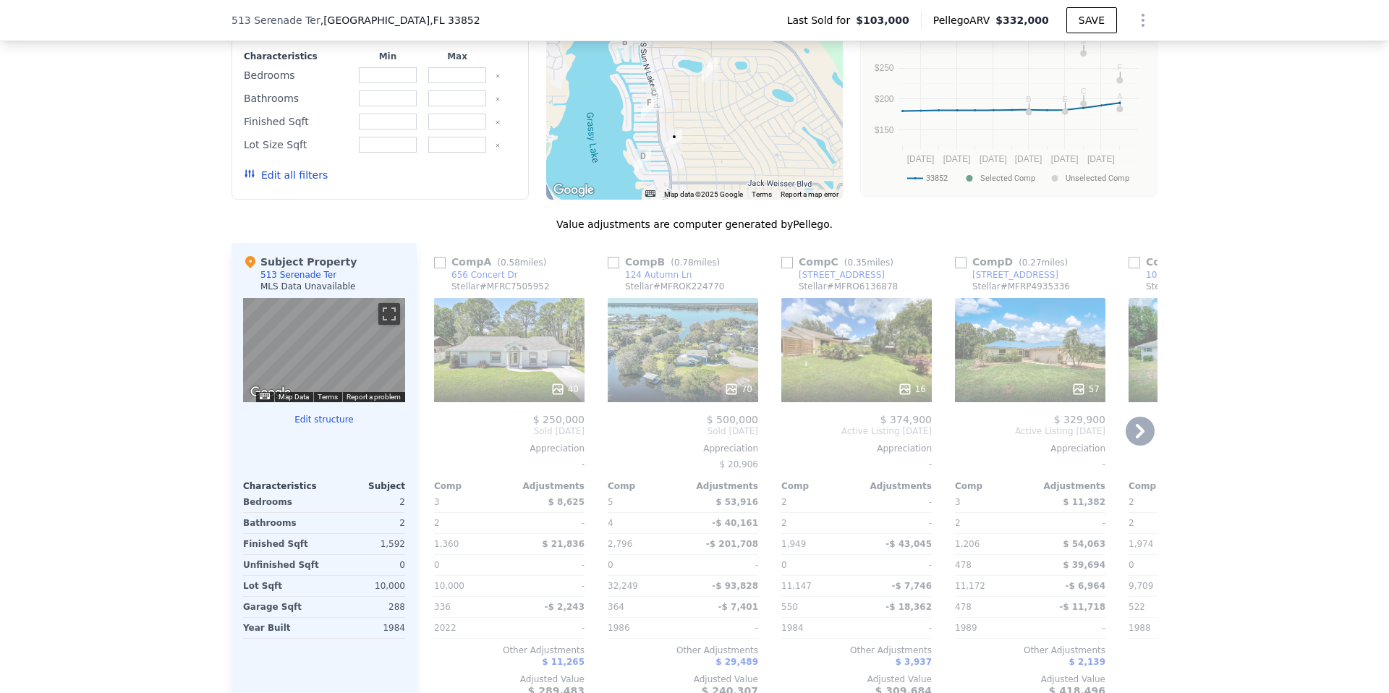
scroll to position [1348, 0]
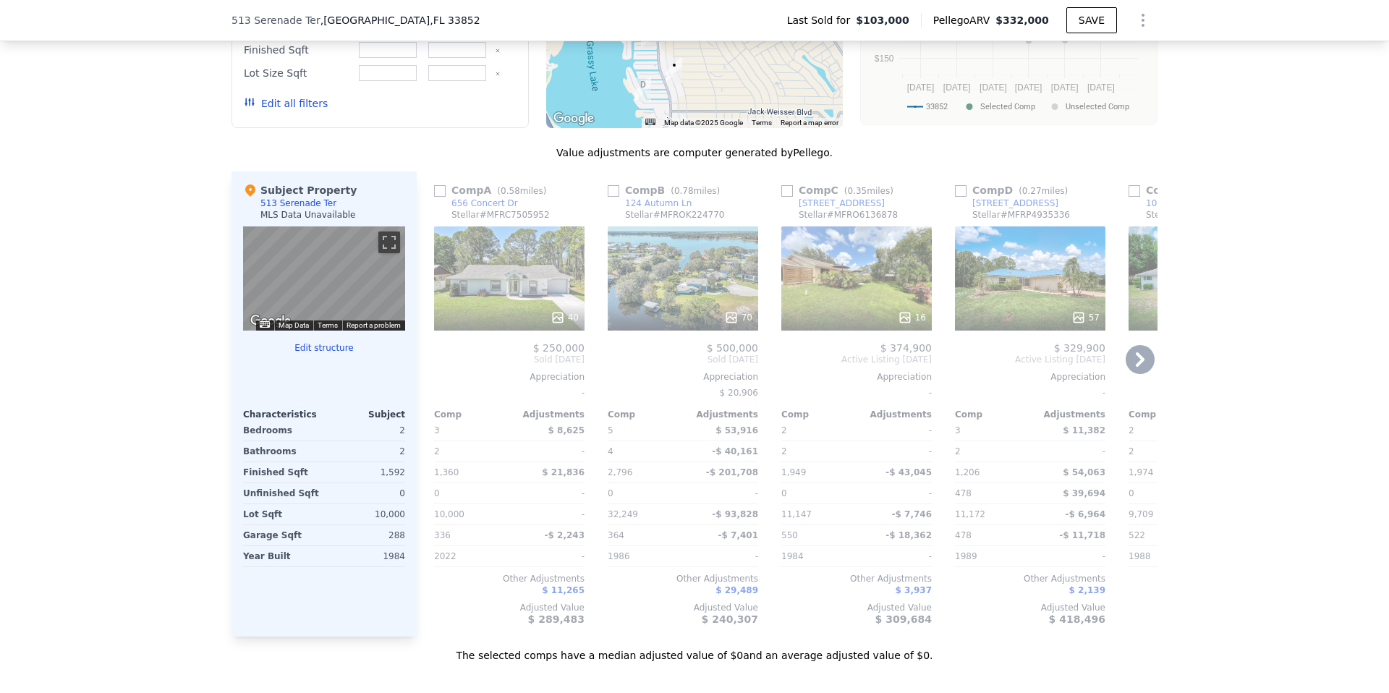
click at [496, 297] on div "40" at bounding box center [509, 278] width 150 height 104
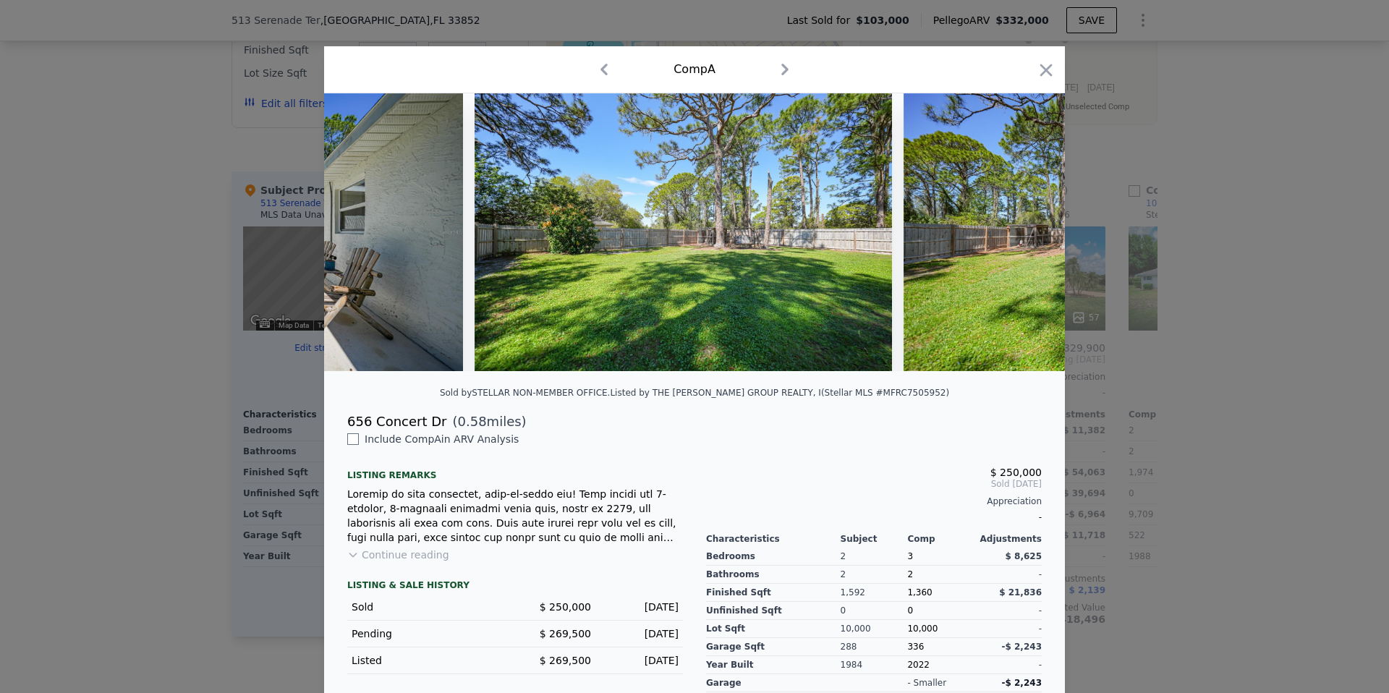
scroll to position [0, 11817]
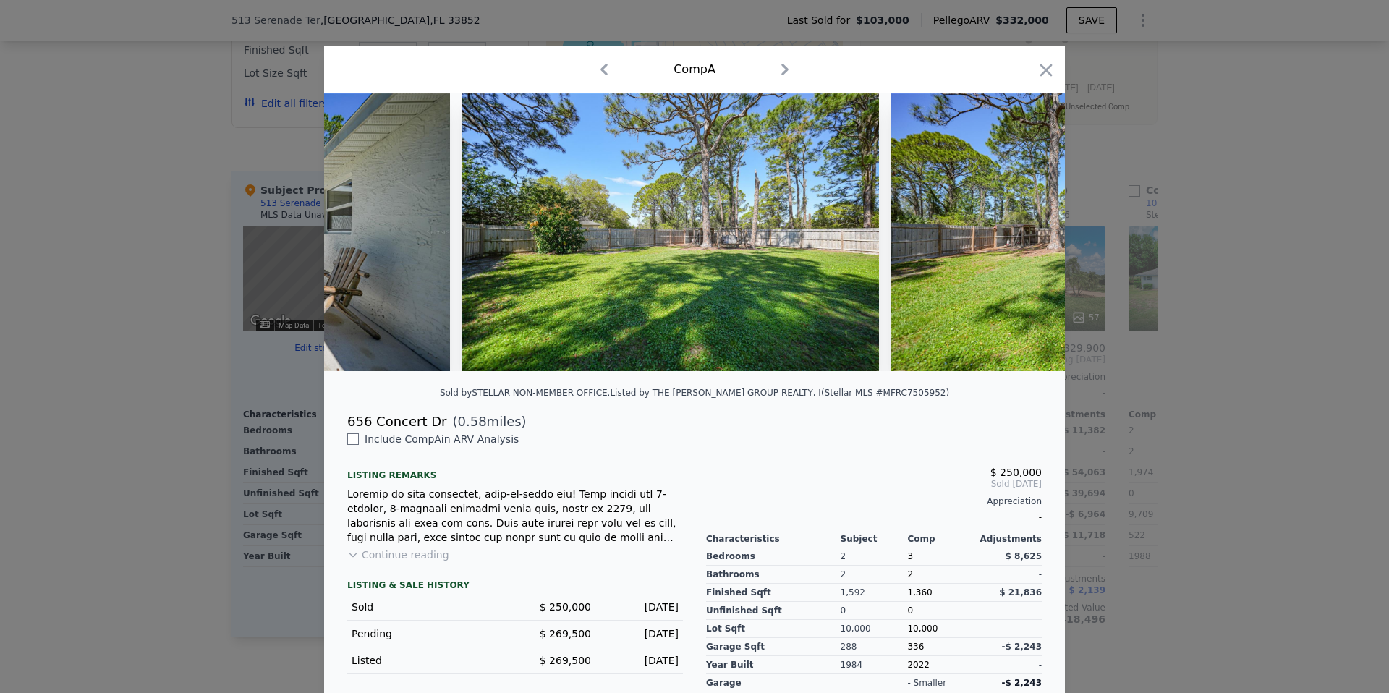
click at [825, 422] on div "656 Concert Dr ( 0.58 miles)" at bounding box center [695, 422] width 718 height 20
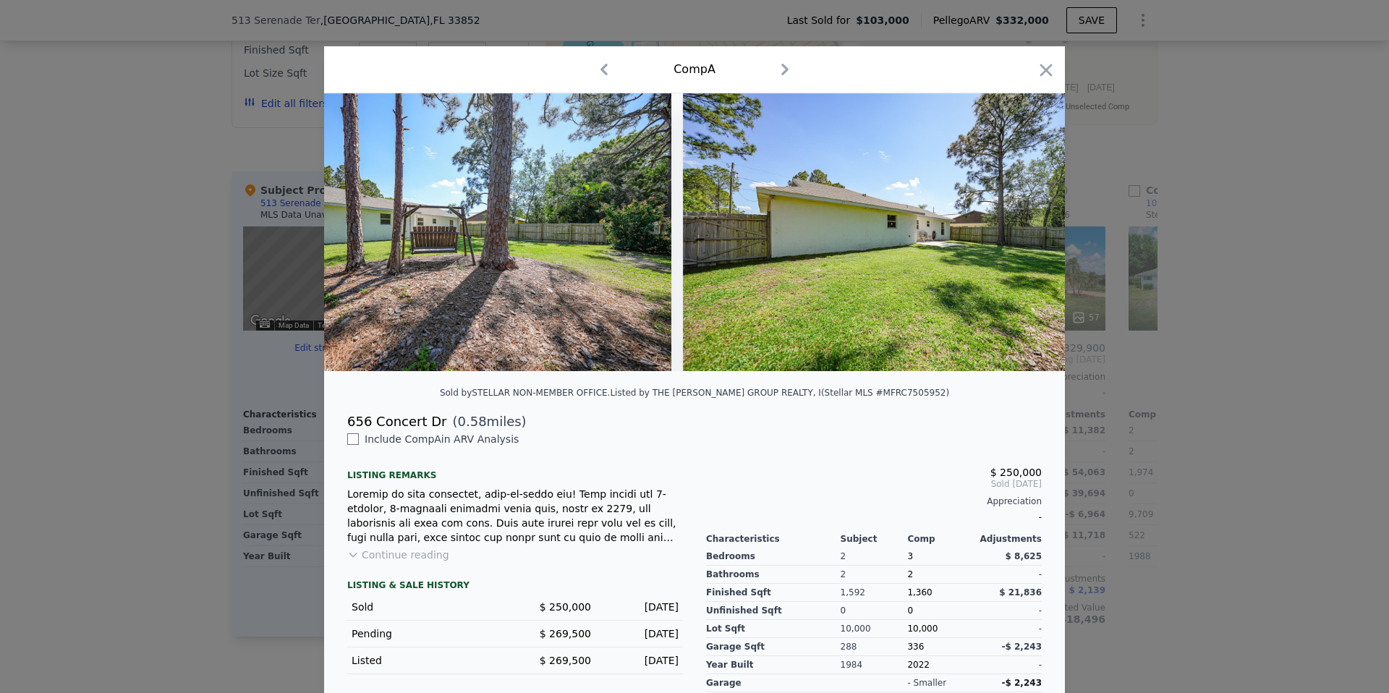
scroll to position [0, 13425]
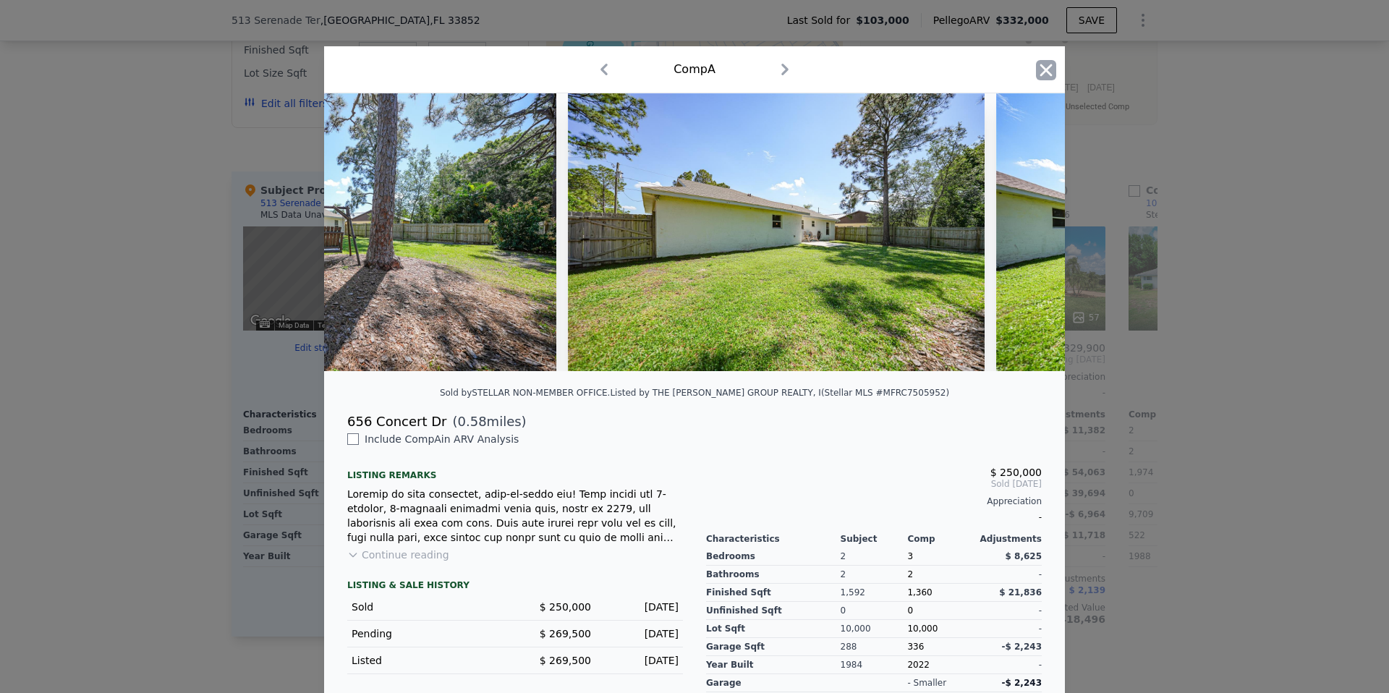
click at [1050, 72] on icon "button" at bounding box center [1046, 70] width 20 height 20
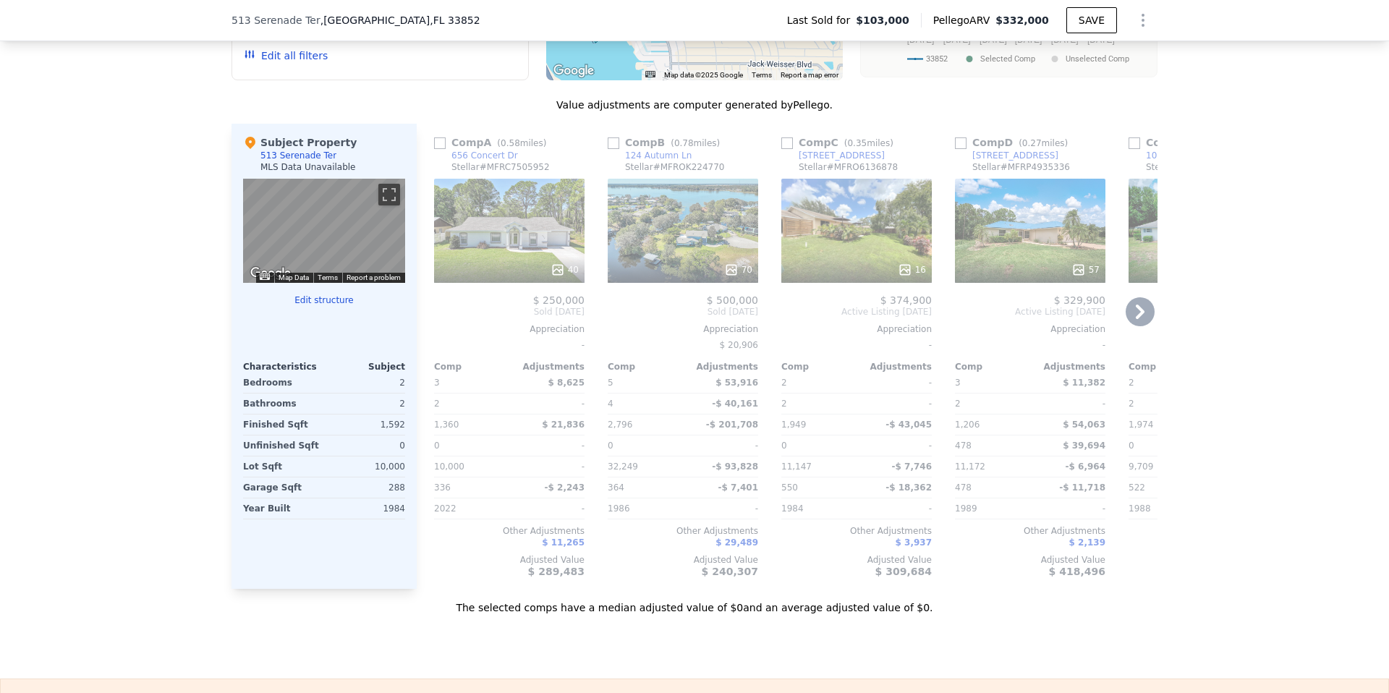
scroll to position [1397, 0]
click at [492, 240] on div "40" at bounding box center [509, 230] width 150 height 104
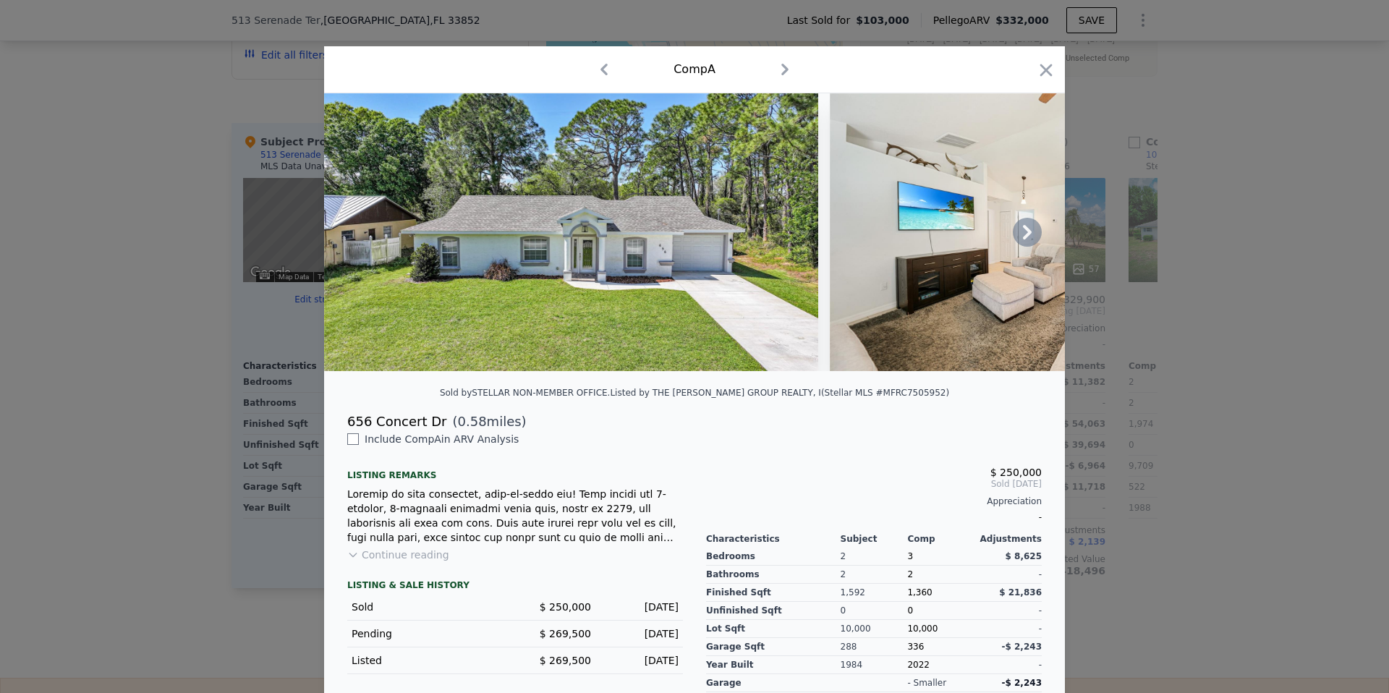
click at [572, 263] on img at bounding box center [571, 232] width 494 height 278
click at [589, 223] on img at bounding box center [571, 232] width 494 height 278
click at [402, 556] on button "Continue reading" at bounding box center [398, 555] width 102 height 14
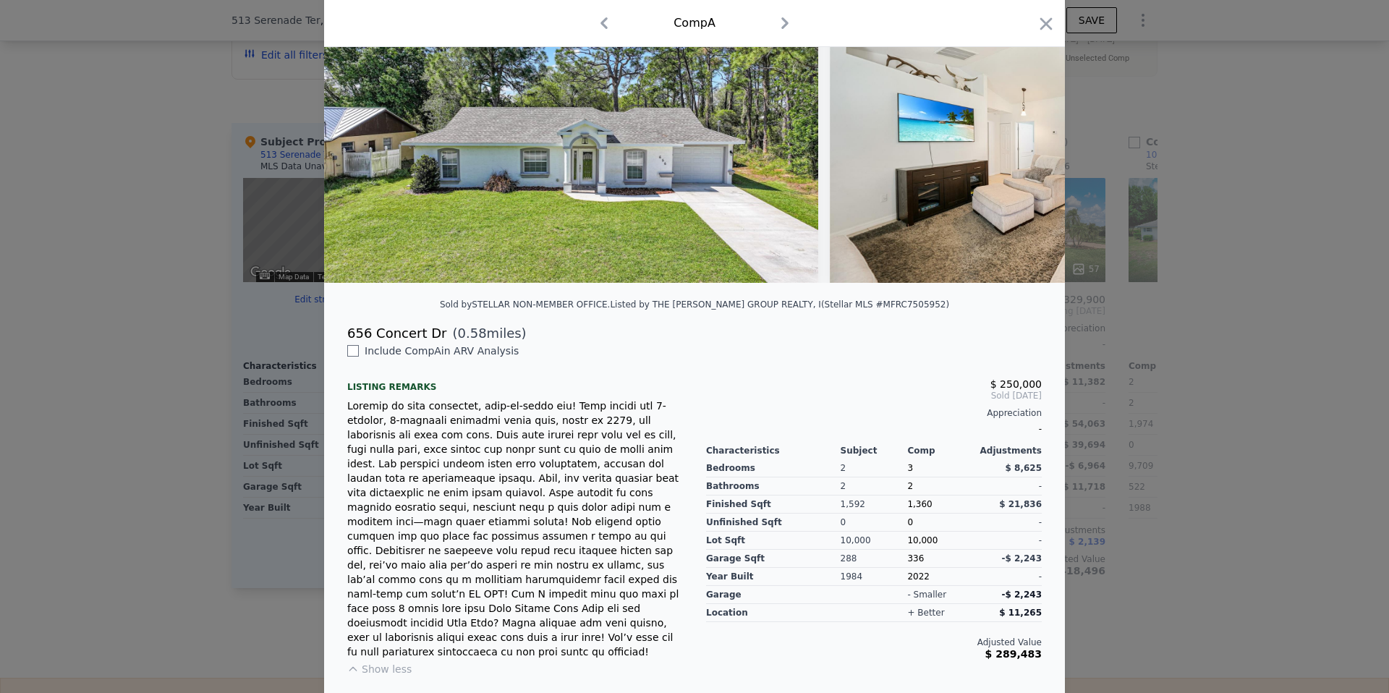
scroll to position [106, 0]
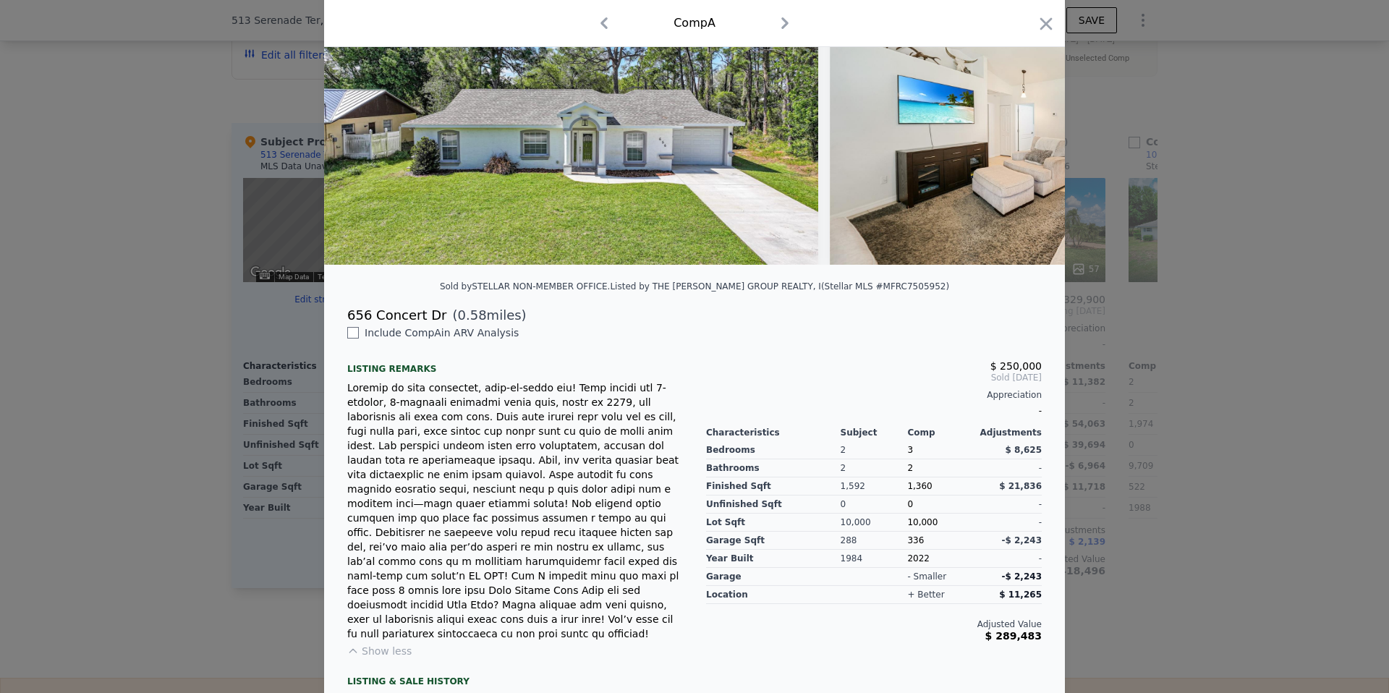
click at [169, 378] on div at bounding box center [694, 346] width 1389 height 693
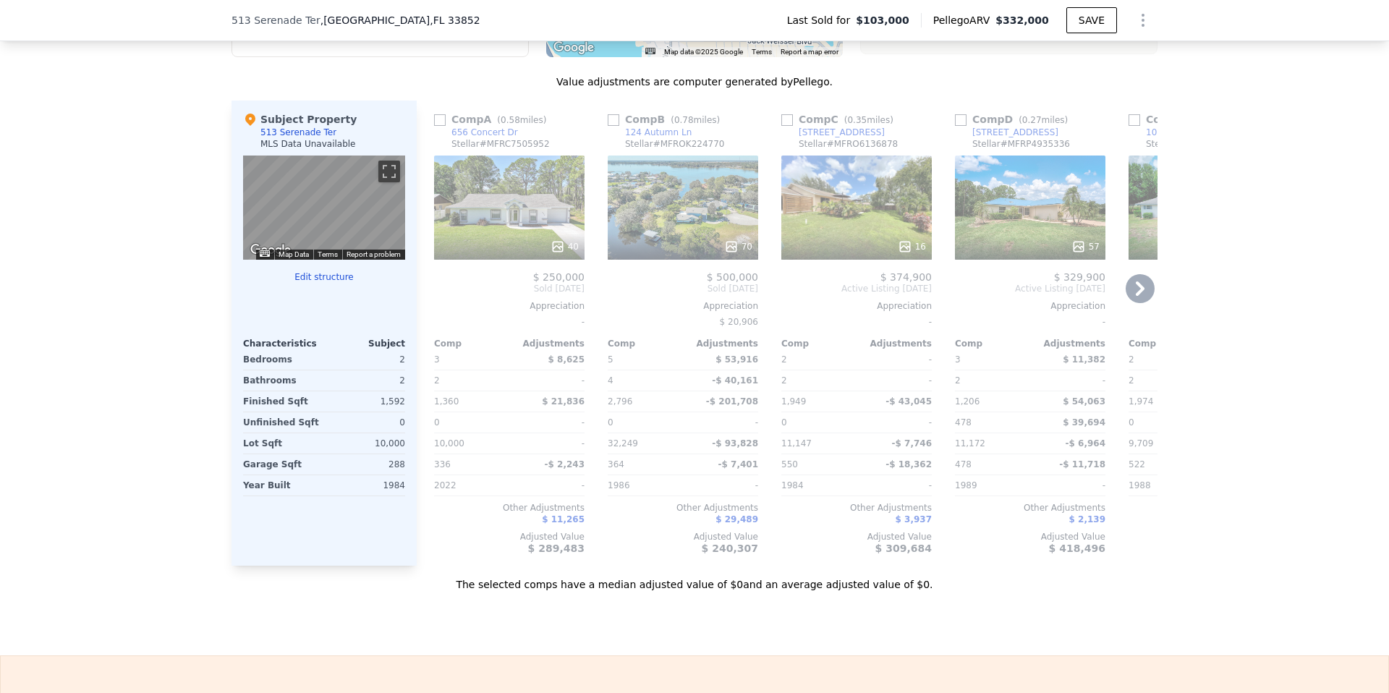
scroll to position [1409, 0]
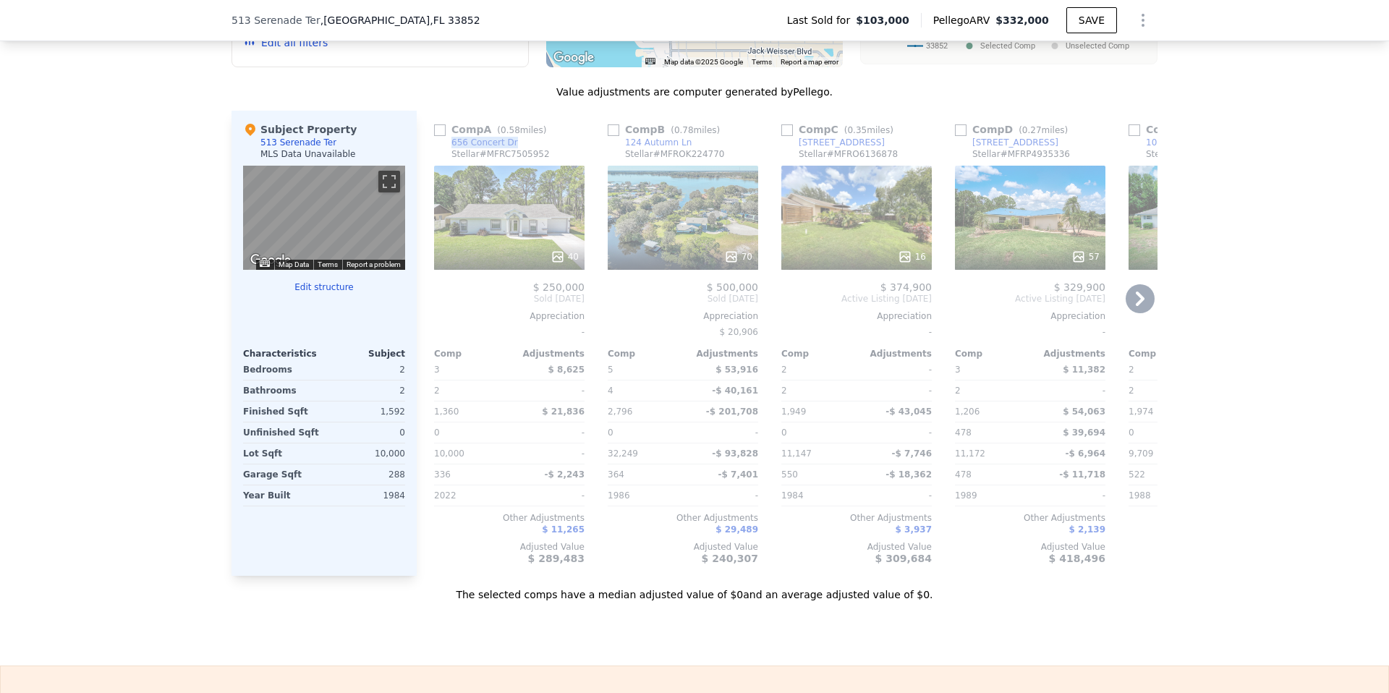
drag, startPoint x: 516, startPoint y: 139, endPoint x: 442, endPoint y: 142, distance: 73.8
click at [442, 142] on div "Comp A ( 0.58 miles) 656 Concert Dr [PERSON_NAME] # MFRC7505952" at bounding box center [509, 143] width 150 height 43
copy div "656 Concert Dr"
type input "2"
type input "3"
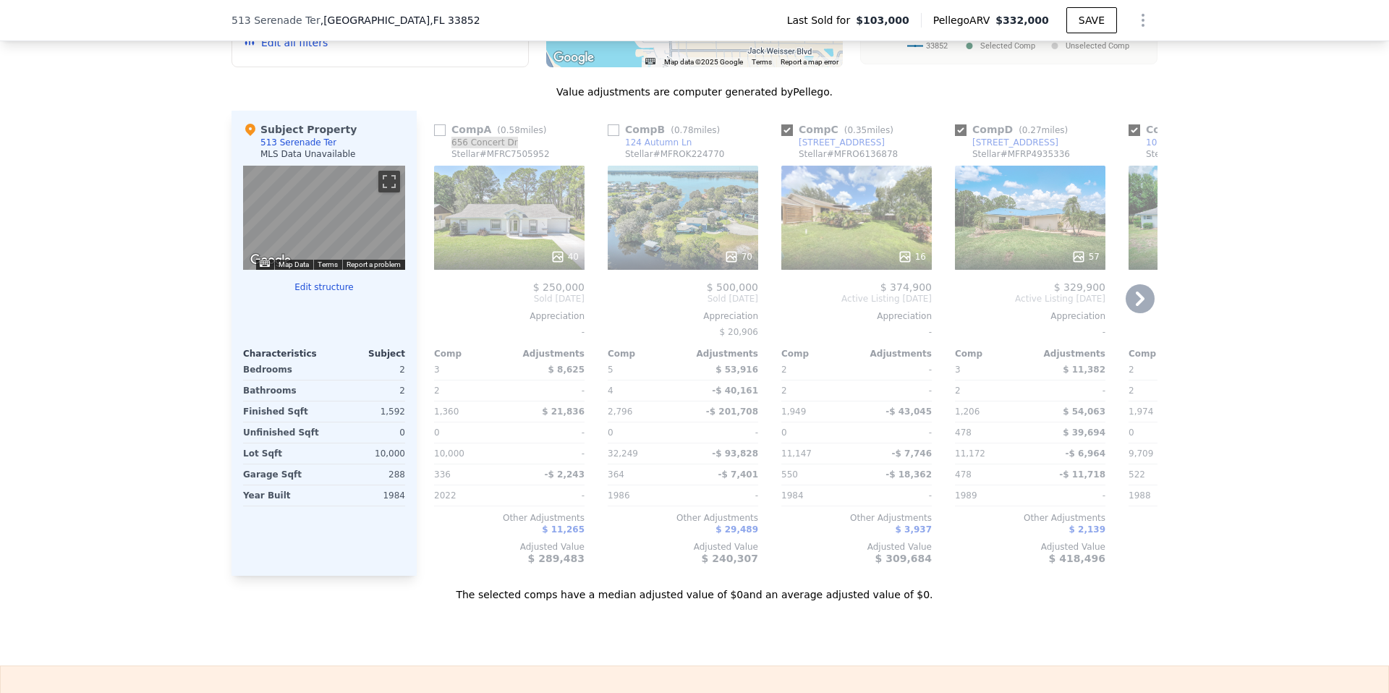
type input "2"
type input "1206"
type input "2122"
type input "7000"
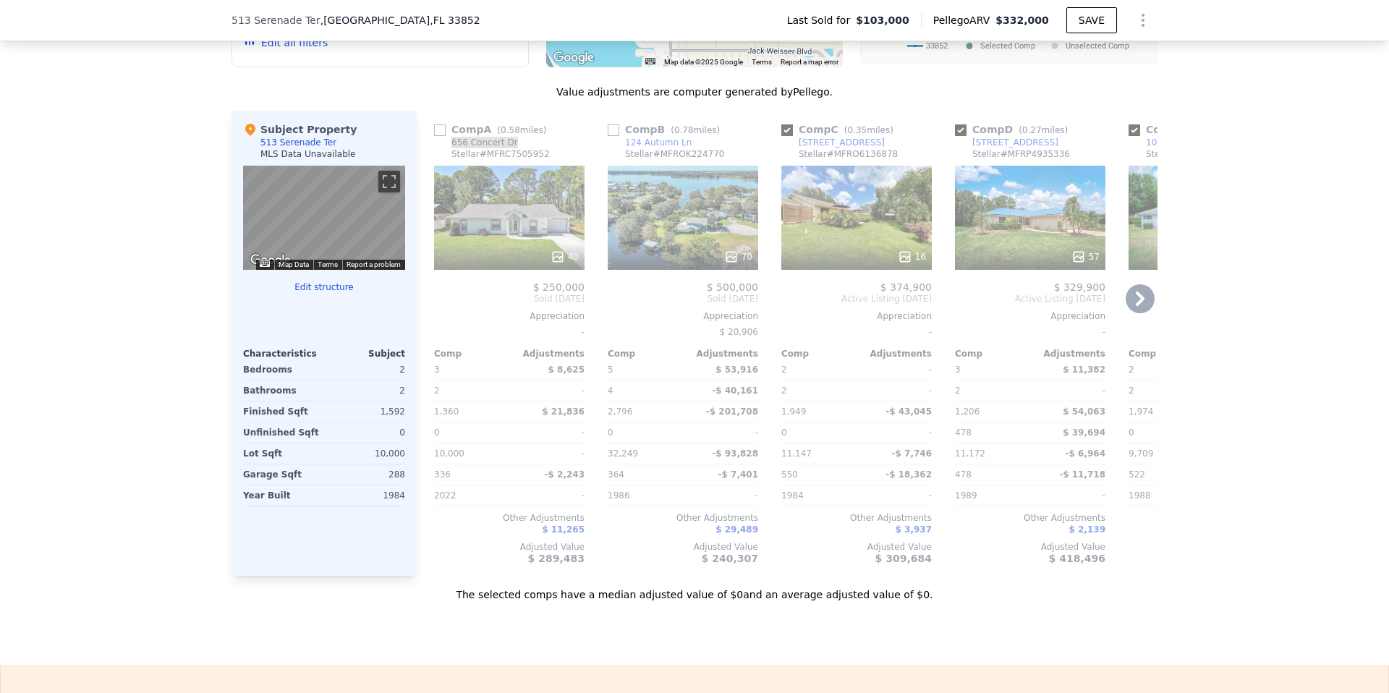
type input "11172"
checkbox input "true"
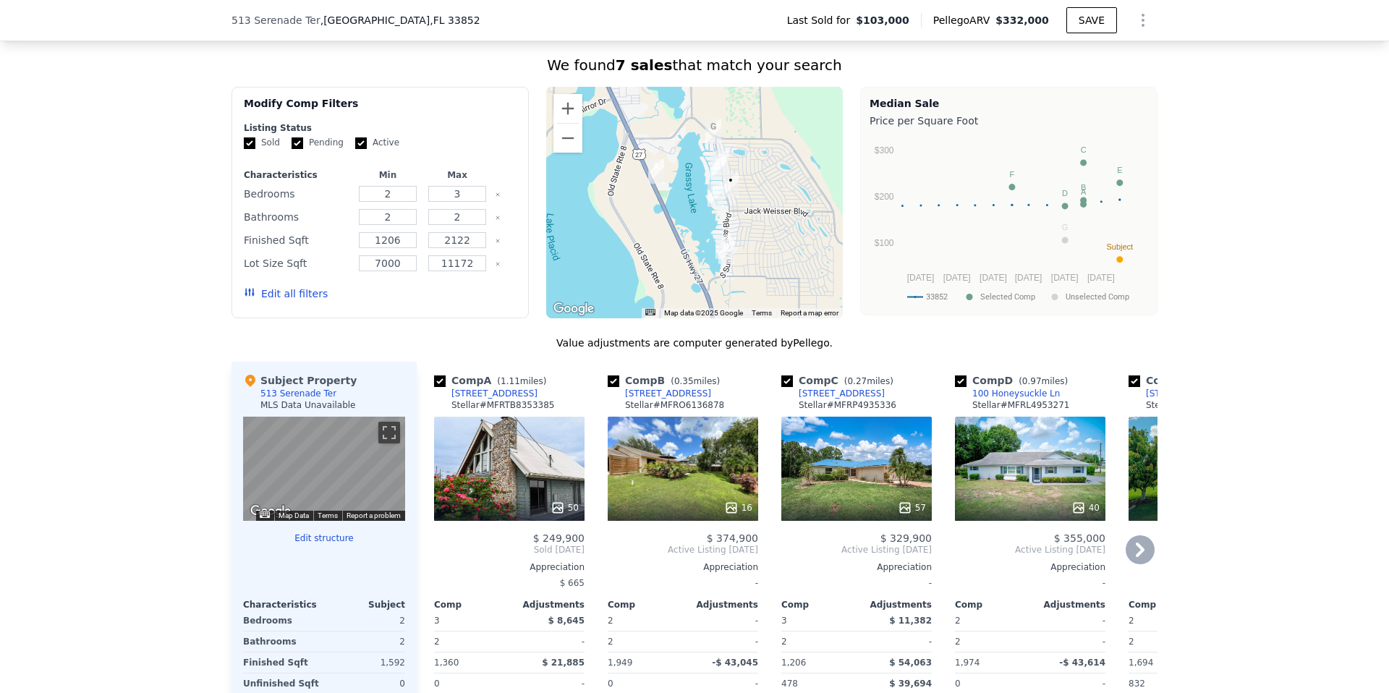
scroll to position [1160, 0]
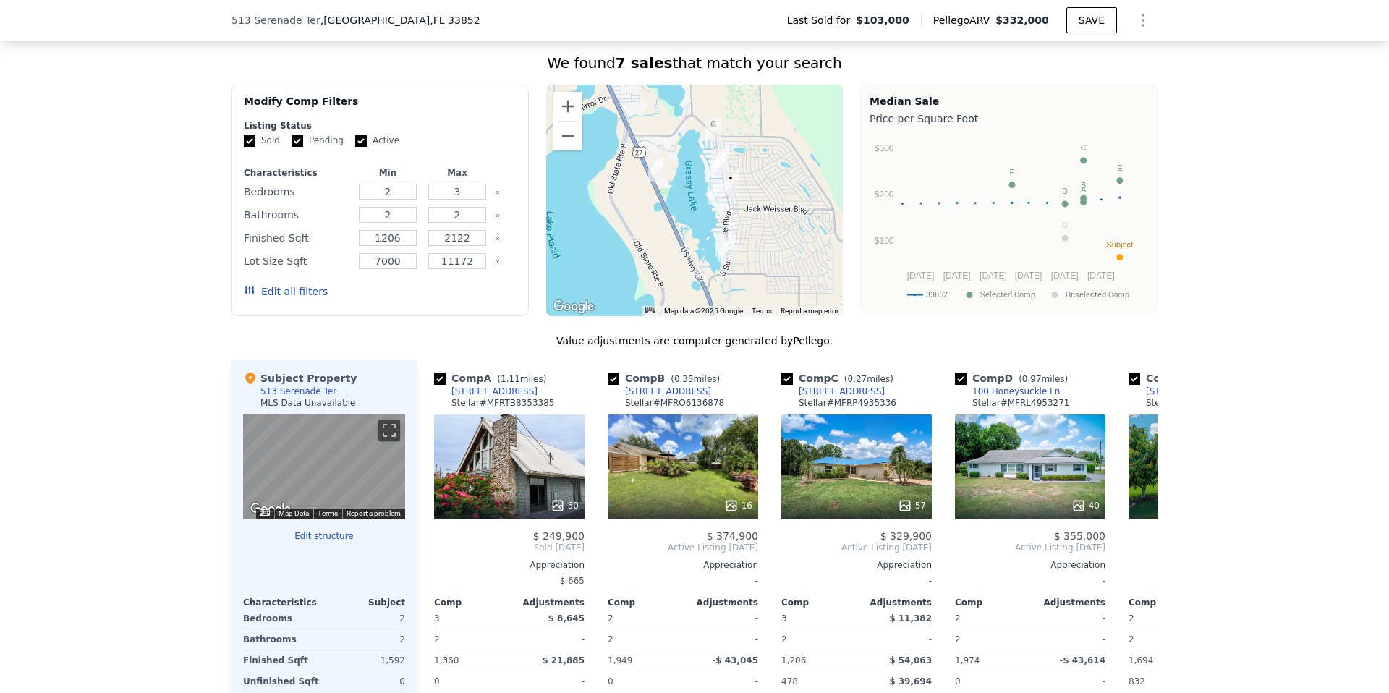
click at [295, 286] on button "Edit all filters" at bounding box center [286, 291] width 84 height 14
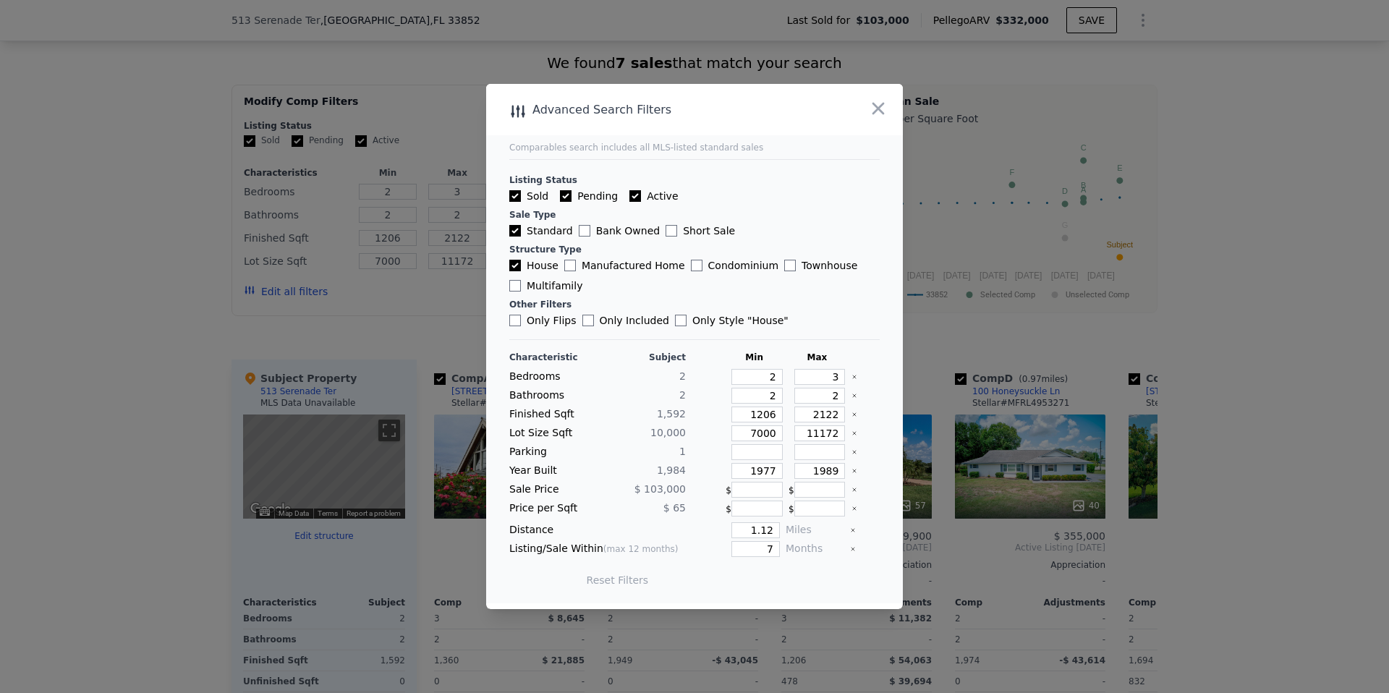
click at [851, 374] on icon "Clear" at bounding box center [854, 377] width 6 height 6
click at [854, 394] on icon "Clear" at bounding box center [854, 396] width 6 height 6
click at [854, 420] on div at bounding box center [865, 415] width 28 height 16
click at [854, 416] on icon "Clear" at bounding box center [854, 415] width 6 height 6
click at [854, 433] on icon "Clear" at bounding box center [854, 433] width 3 height 3
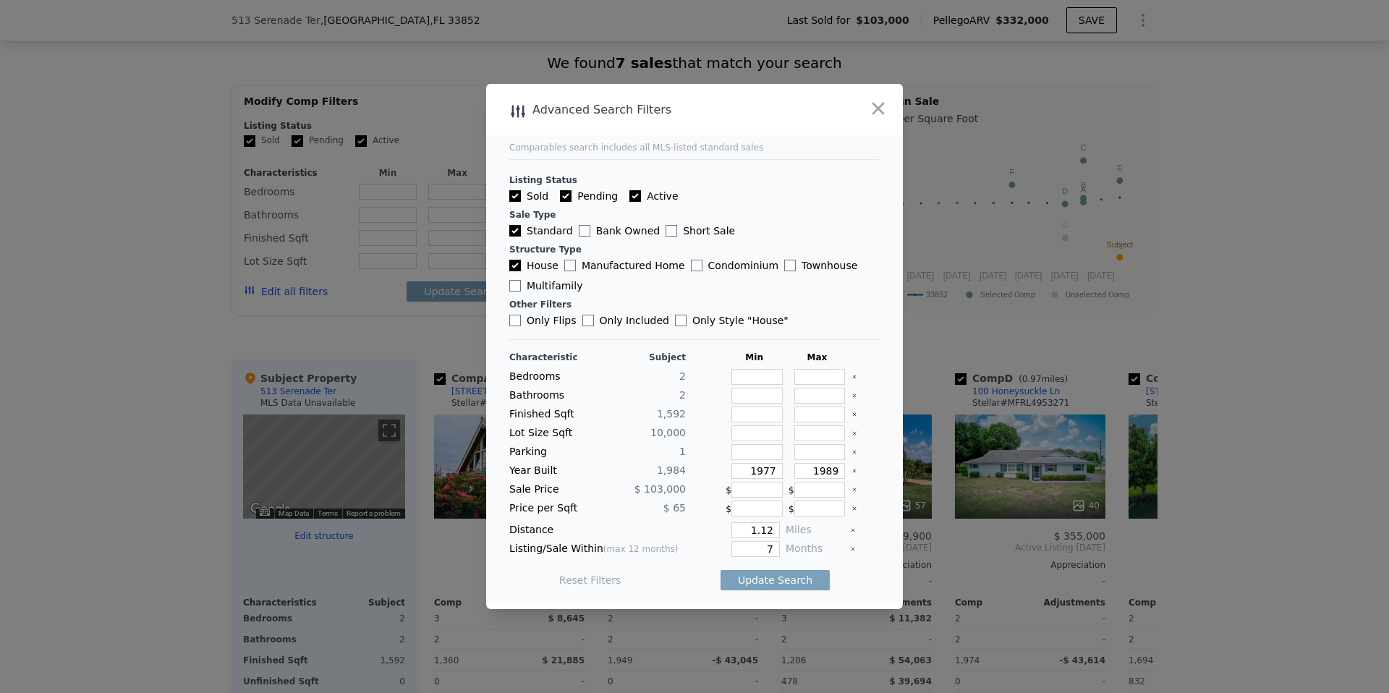
click at [854, 462] on div "Characteristic Subject Min Max Bedrooms 2 Bathrooms 2 Finished Sqft 1,592 Lot S…" at bounding box center [694, 476] width 370 height 249
click at [854, 467] on div at bounding box center [865, 471] width 28 height 16
click at [854, 472] on icon "Clear" at bounding box center [854, 471] width 6 height 6
click at [756, 530] on input "1.12" at bounding box center [755, 530] width 48 height 16
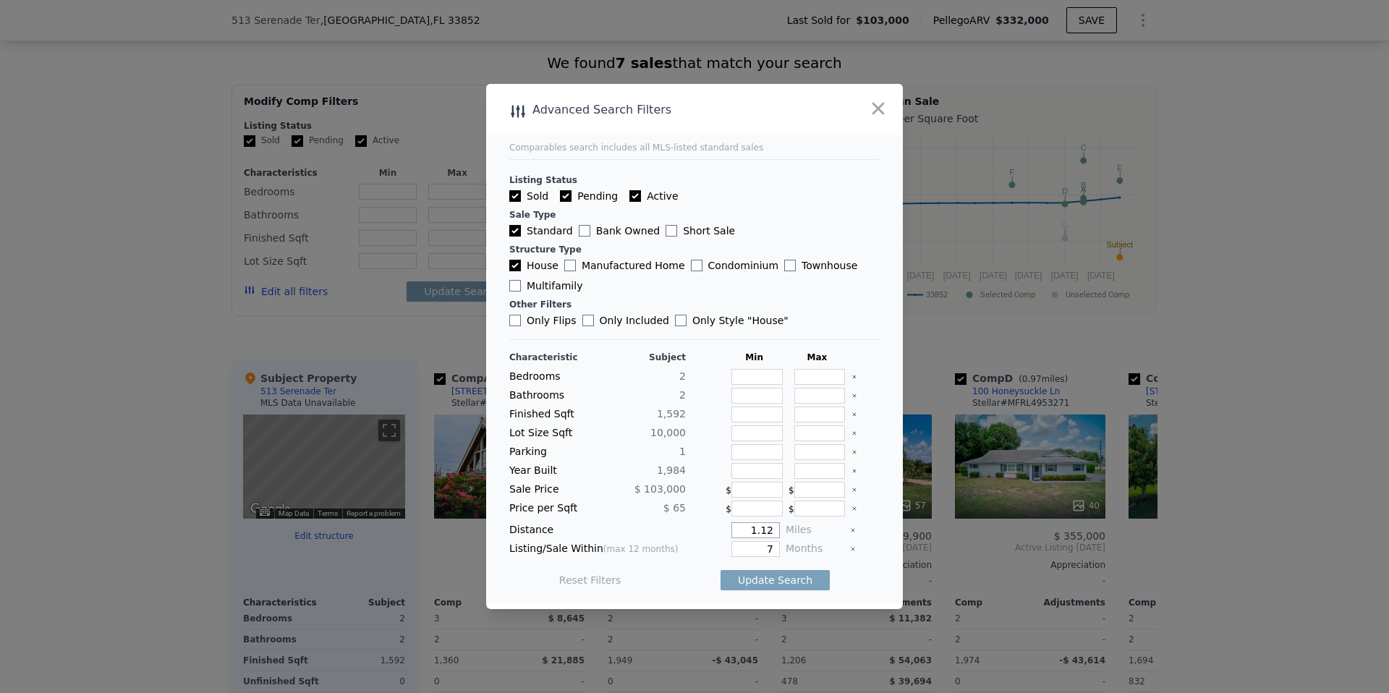
click at [756, 530] on input "1.12" at bounding box center [755, 530] width 48 height 16
type input "1"
click at [763, 552] on input "7" at bounding box center [755, 549] width 48 height 16
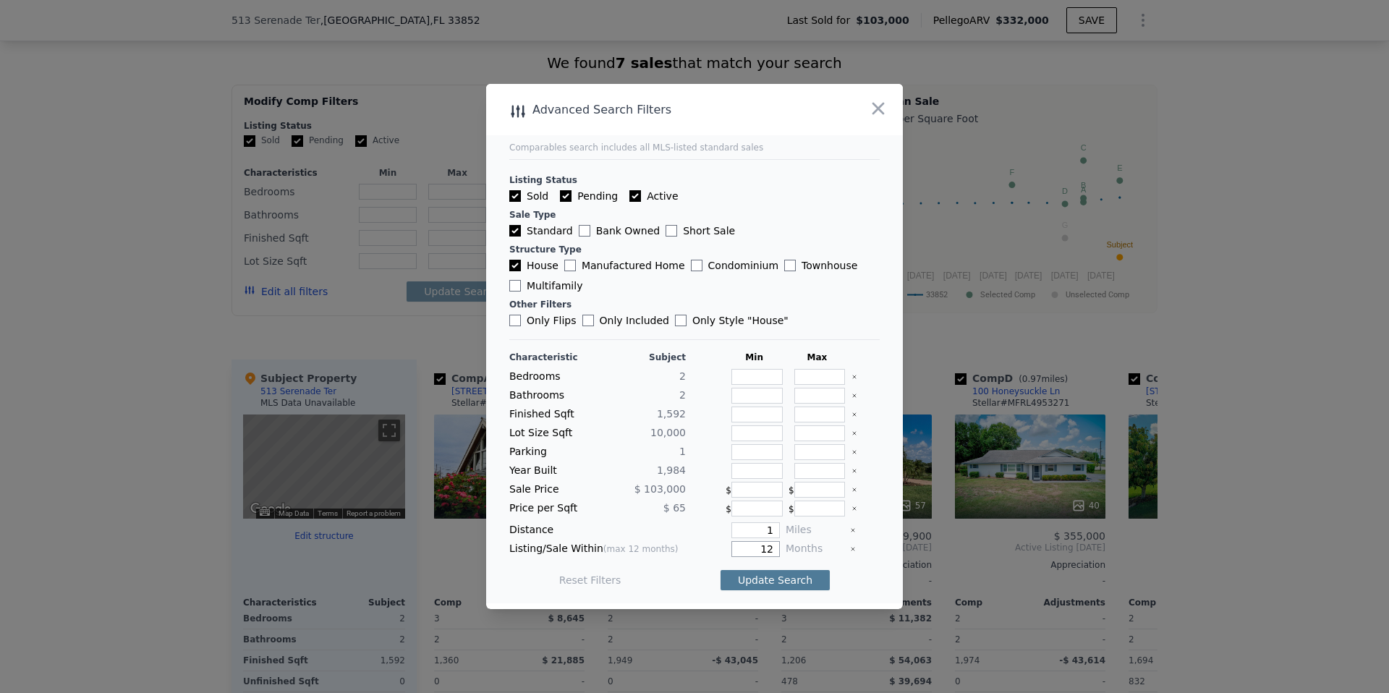
type input "12"
click at [773, 581] on button "Update Search" at bounding box center [775, 580] width 109 height 20
checkbox input "false"
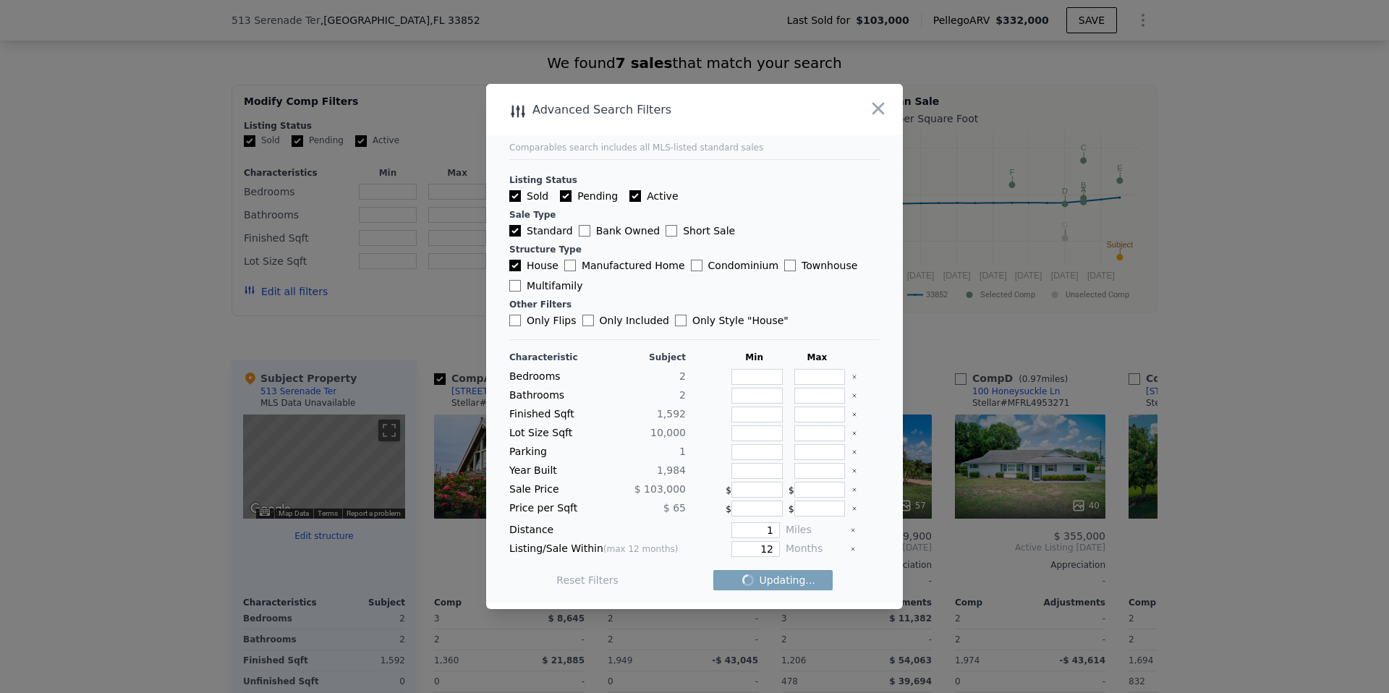
checkbox input "false"
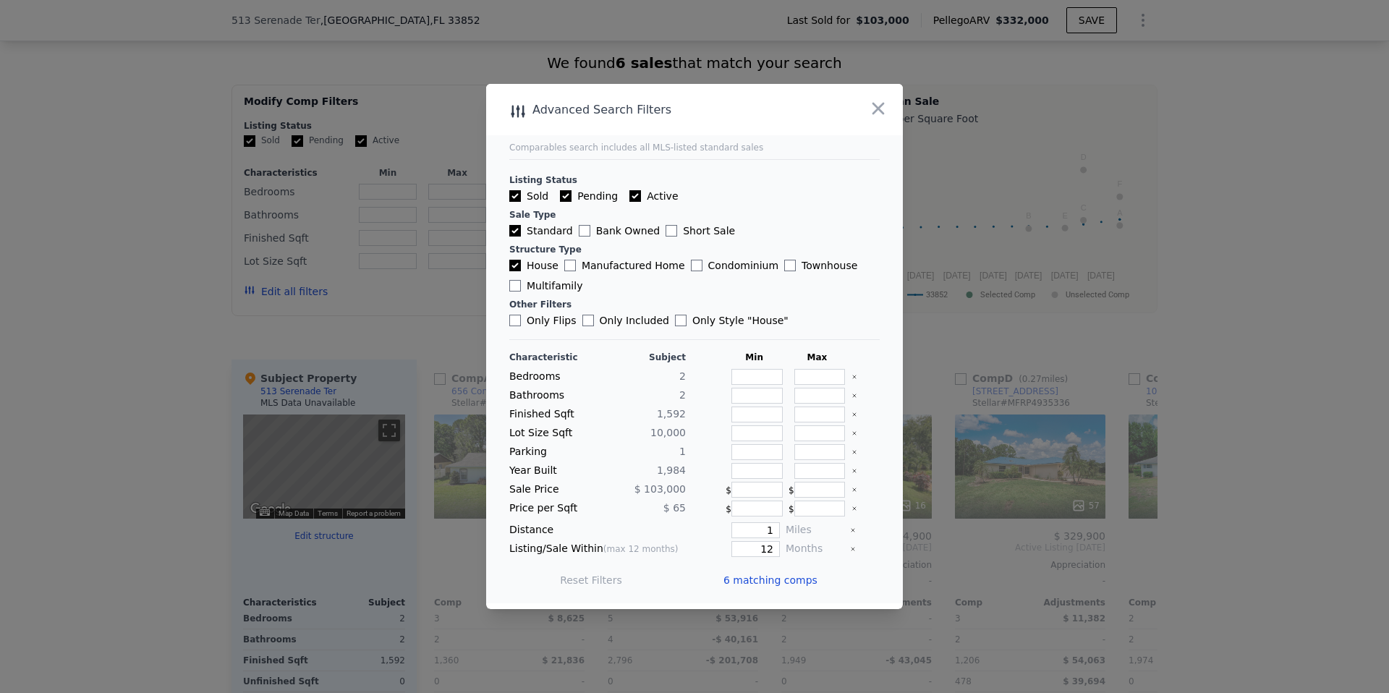
click at [794, 577] on span "6 matching comps" at bounding box center [770, 580] width 94 height 14
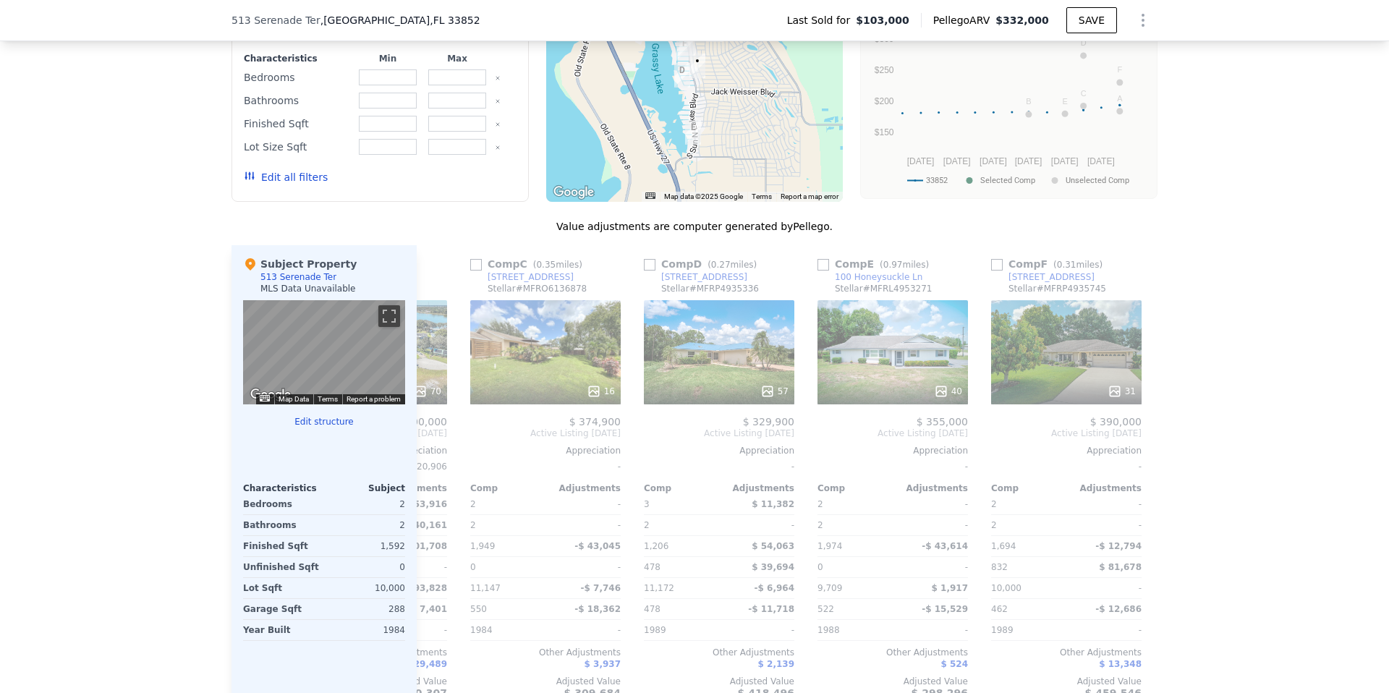
scroll to position [0, 336]
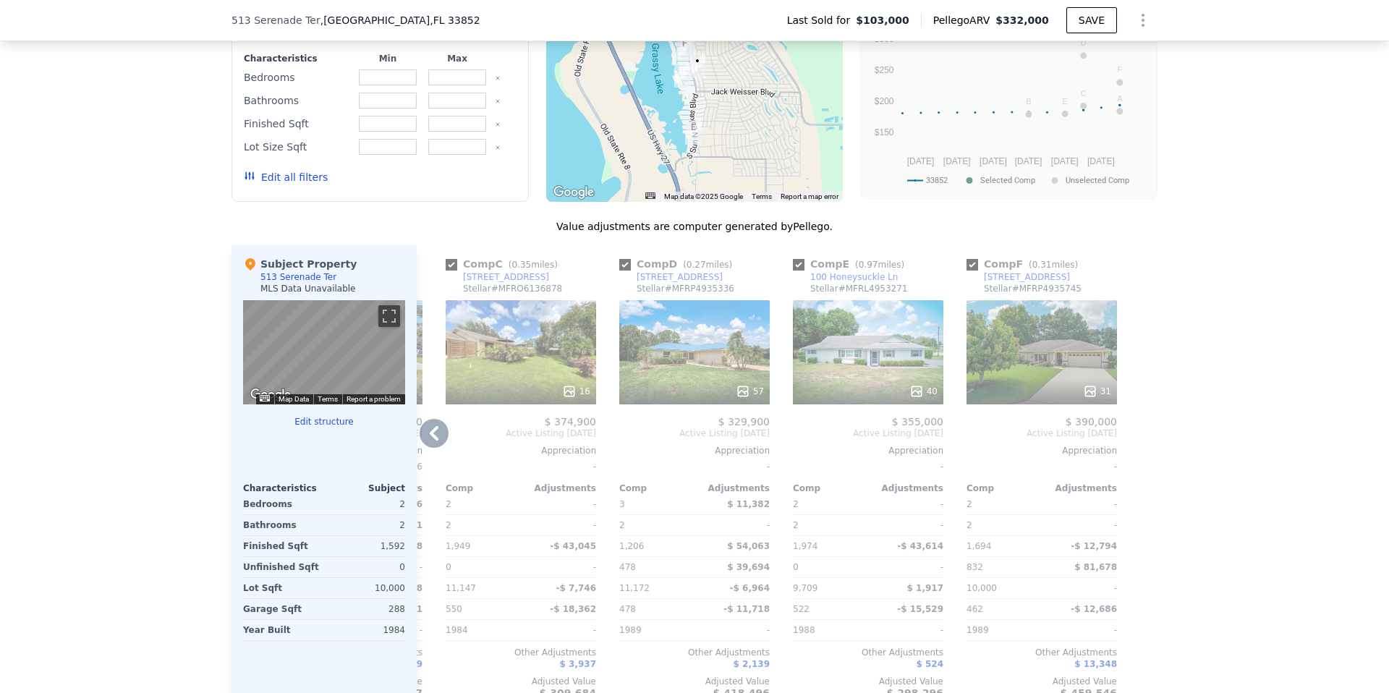
type input "2"
type input "3"
type input "2"
type input "1206"
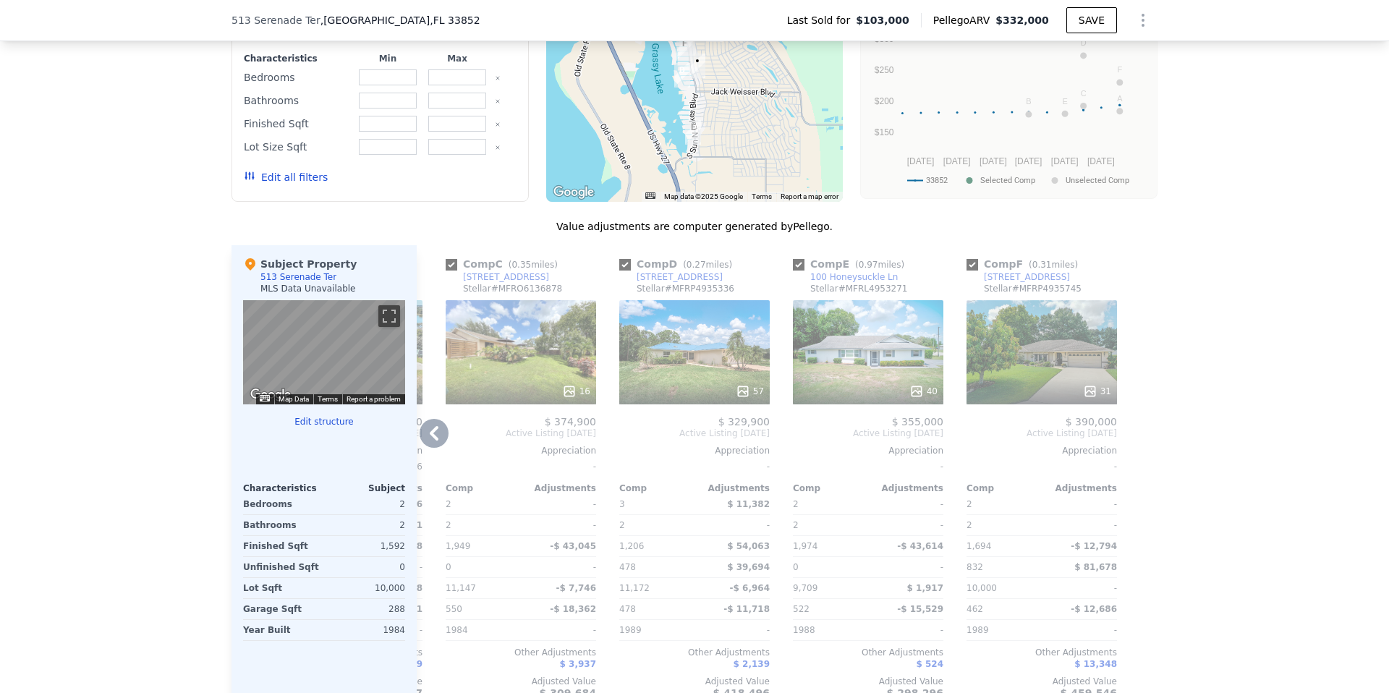
type input "2122"
type input "7000"
type input "11172"
checkbox input "true"
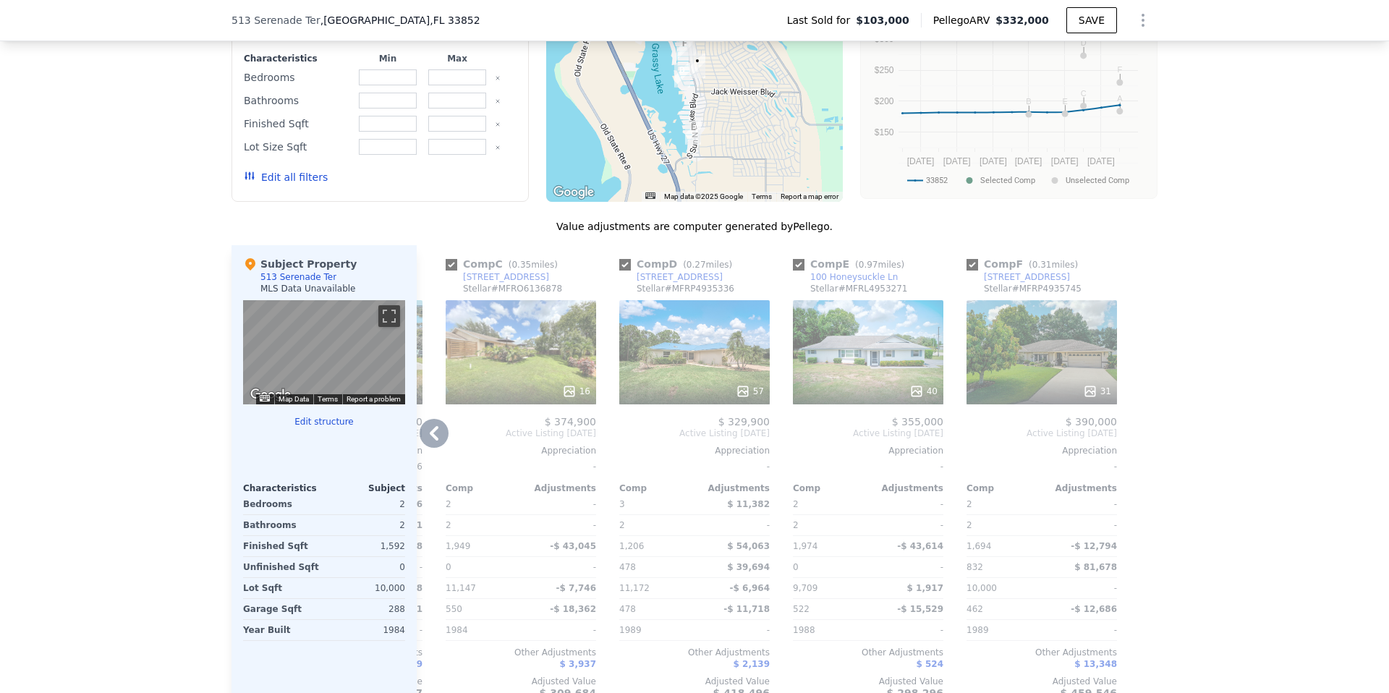
checkbox input "true"
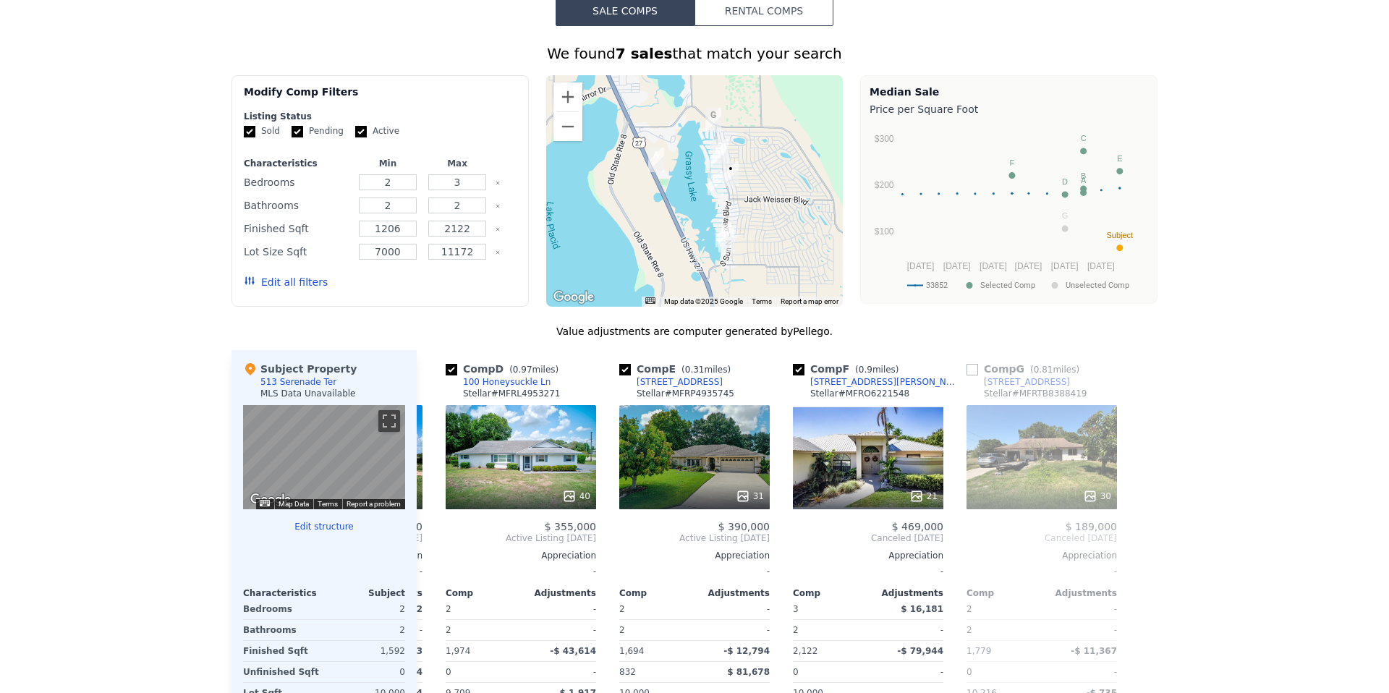
scroll to position [0, 0]
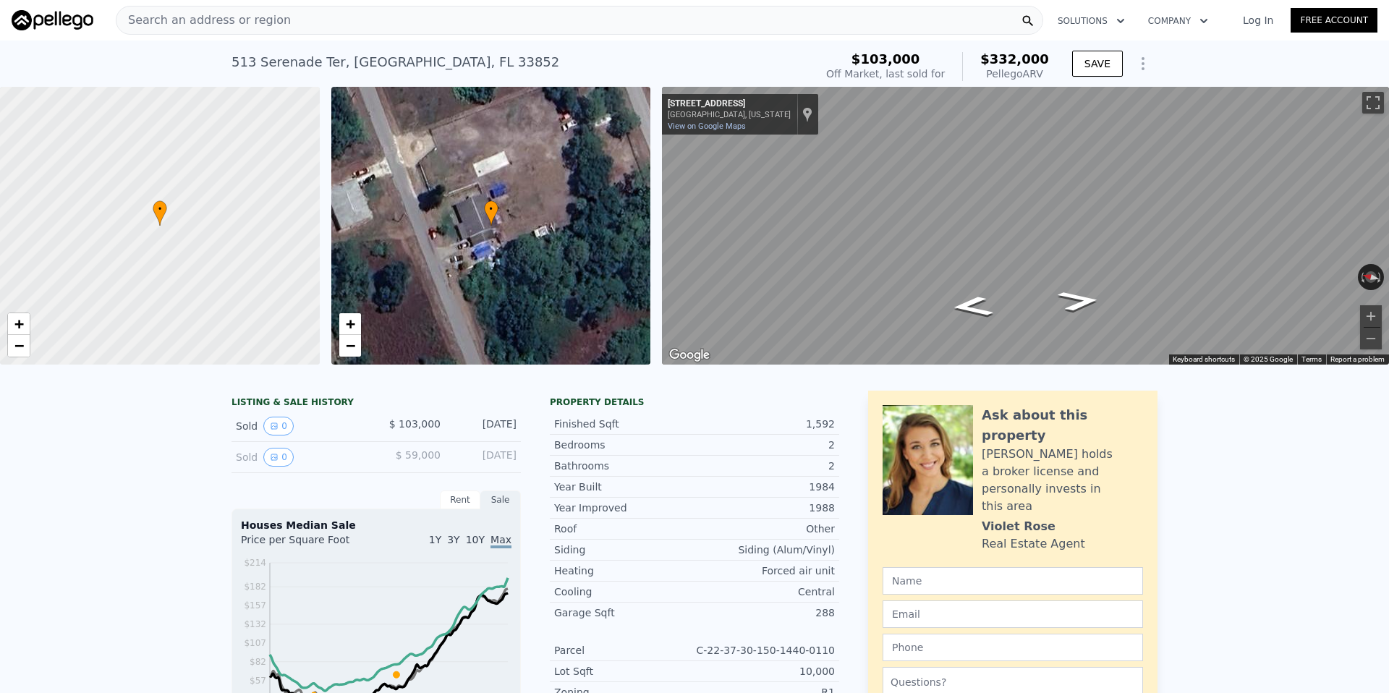
click at [232, 21] on span "Search an address or region" at bounding box center [203, 20] width 174 height 17
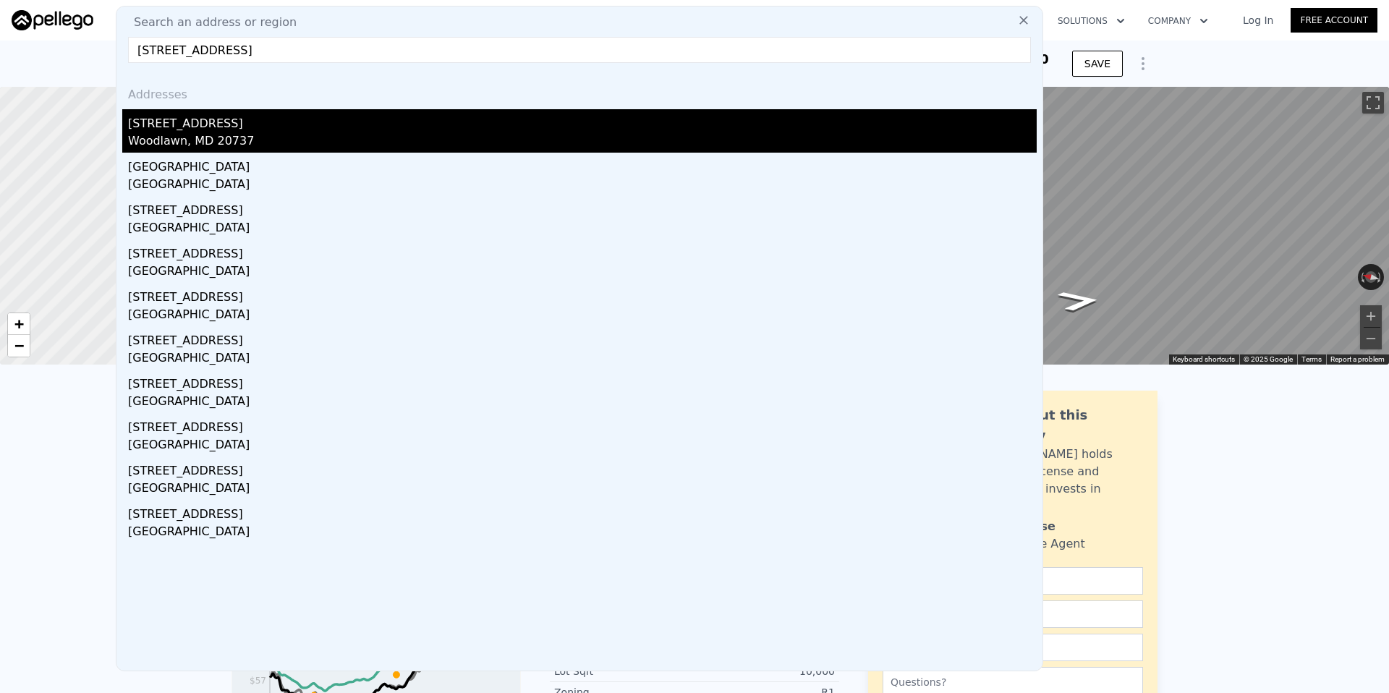
type input "[STREET_ADDRESS]"
click at [313, 129] on div "[STREET_ADDRESS]" at bounding box center [582, 120] width 909 height 23
